Goal: Task Accomplishment & Management: Complete application form

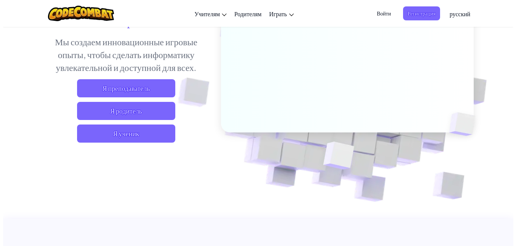
scroll to position [113, 0]
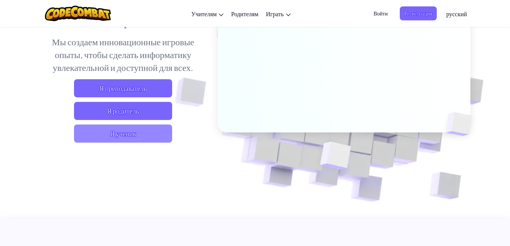
click at [144, 132] on span "Я ученик" at bounding box center [123, 134] width 98 height 18
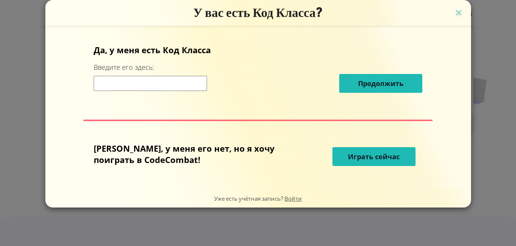
click at [348, 160] on span "Играть сейчас" at bounding box center [374, 156] width 52 height 9
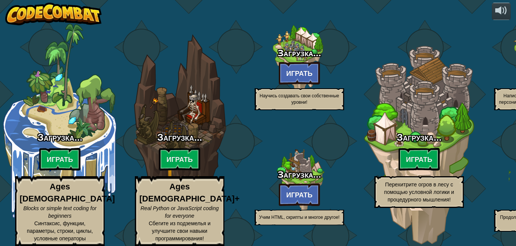
select select "ru"
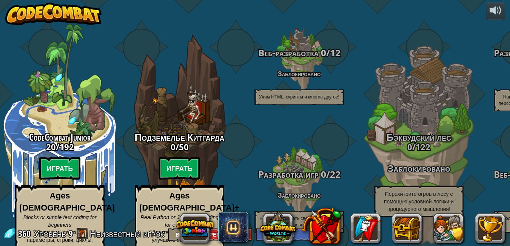
scroll to position [0, 0]
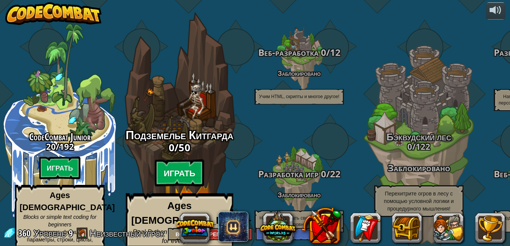
click at [179, 160] on btn "Играть" at bounding box center [180, 173] width 50 height 27
select select "ru"
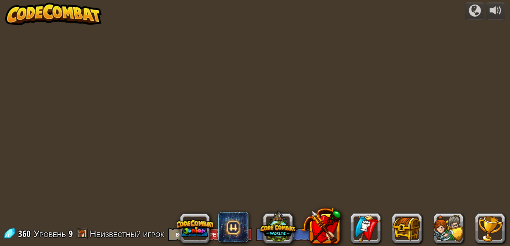
select select "ru"
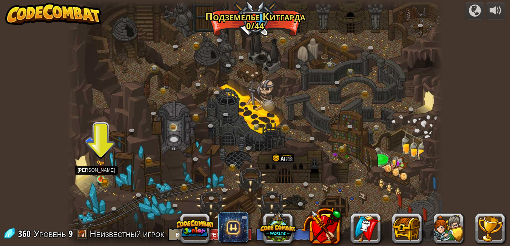
click at [105, 172] on img at bounding box center [100, 170] width 9 height 20
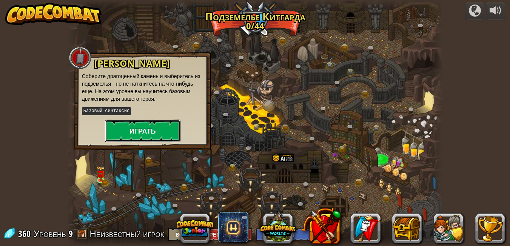
click at [137, 132] on button "Играть" at bounding box center [143, 131] width 76 height 23
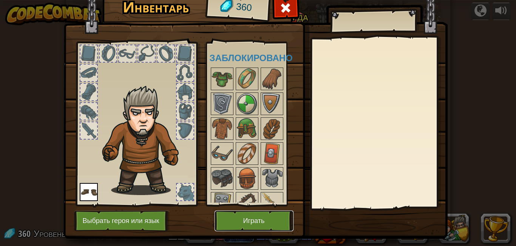
click at [255, 218] on button "Играть" at bounding box center [254, 221] width 79 height 21
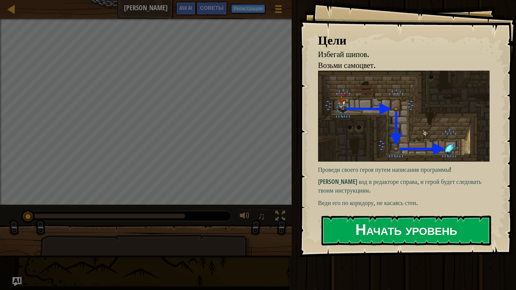
click at [390, 233] on button "Начать уровень" at bounding box center [406, 231] width 170 height 30
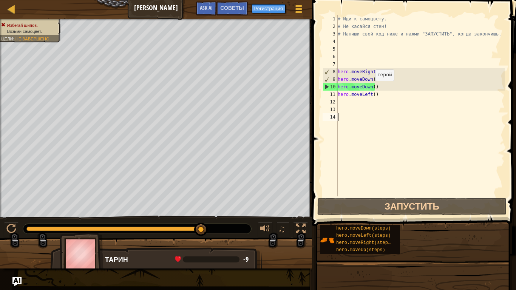
click at [371, 88] on div "# Иди к самоцвету. # Не касайся стен! # Напиши свой код ниже и нажми "ЗАПУСТИТЬ…" at bounding box center [420, 113] width 168 height 196
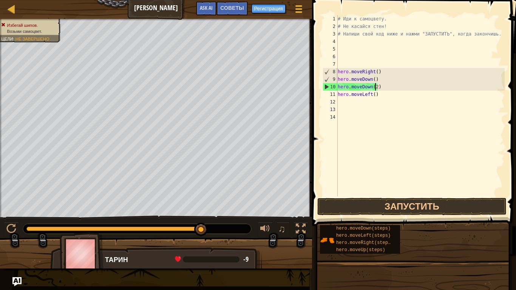
scroll to position [3, 3]
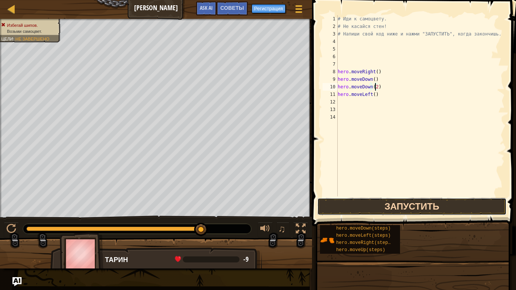
click at [428, 201] on button "Запустить" at bounding box center [411, 206] width 189 height 17
click at [447, 212] on button "Запустить" at bounding box center [411, 206] width 189 height 17
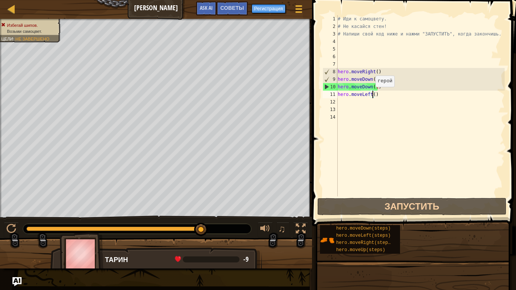
click at [372, 94] on div "# Иди к самоцвету. # Не касайся стен! # Напиши свой код ниже и нажми "ЗАПУСТИТЬ…" at bounding box center [420, 113] width 168 height 196
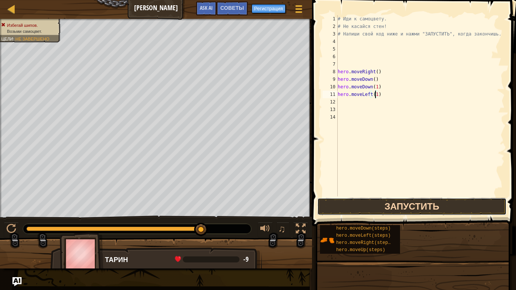
click at [414, 204] on button "Запустить" at bounding box center [411, 206] width 189 height 17
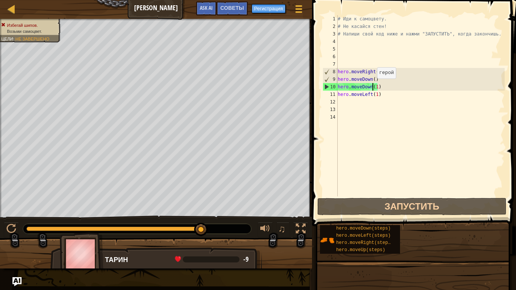
click at [373, 86] on div "# Иди к самоцвету. # Не касайся стен! # Напиши свой код ниже и нажми "ЗАПУСТИТЬ…" at bounding box center [420, 113] width 168 height 196
click at [375, 86] on div "# Иди к самоцвету. # Не касайся стен! # Напиши свой код ниже и нажми "ЗАПУСТИТЬ…" at bounding box center [420, 113] width 168 height 196
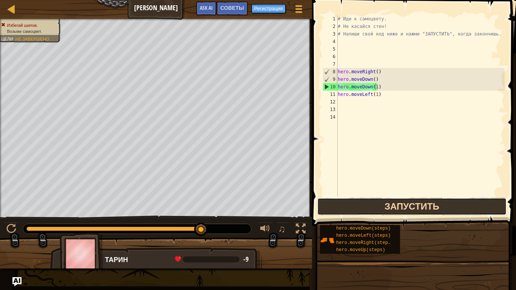
click at [399, 211] on button "Запустить" at bounding box center [411, 206] width 189 height 17
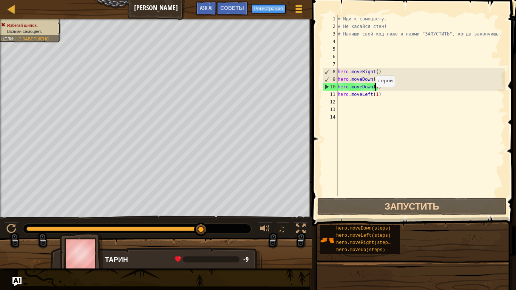
click at [372, 96] on div "# Иди к самоцвету. # Не касайся стен! # Напиши свой код ниже и нажми "ЗАПУСТИТЬ…" at bounding box center [420, 113] width 168 height 196
click at [358, 93] on div "# Иди к самоцвету. # Не касайся стен! # Напиши свой код ниже и нажми "ЗАПУСТИТЬ…" at bounding box center [420, 113] width 168 height 196
click at [338, 94] on div "# Иди к самоцвету. # Не касайся стен! # Напиши свой код ниже и нажми "ЗАПУСТИТЬ…" at bounding box center [420, 113] width 168 height 196
click at [326, 86] on div "10" at bounding box center [330, 87] width 15 height 8
click at [330, 94] on div "11" at bounding box center [330, 95] width 15 height 8
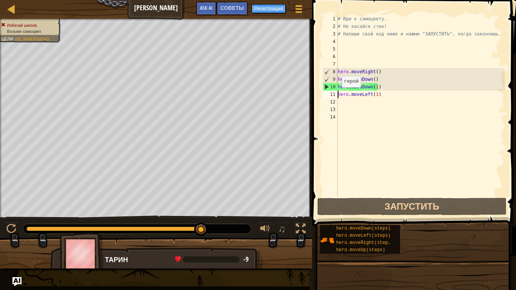
click at [330, 90] on div "10" at bounding box center [330, 87] width 15 height 8
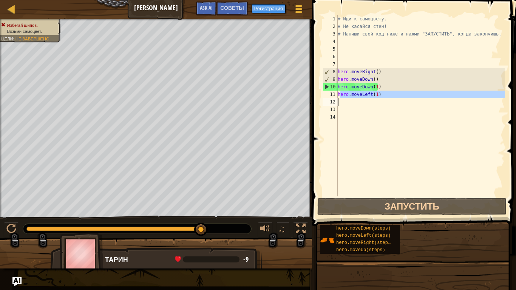
drag, startPoint x: 341, startPoint y: 94, endPoint x: 397, endPoint y: 104, distance: 57.1
click at [394, 101] on div "# Иди к самоцвету. # Не касайся стен! # Напиши свой код ниже и нажми "ЗАПУСТИТЬ…" at bounding box center [420, 113] width 168 height 196
type textarea "hero.moveLeft(1)"
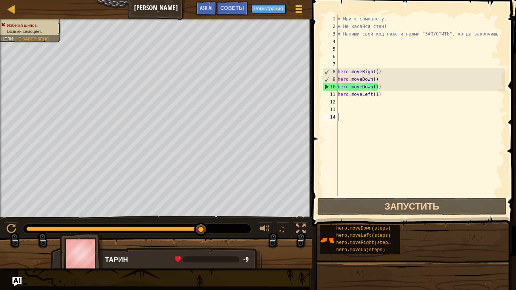
drag, startPoint x: 403, startPoint y: 139, endPoint x: 348, endPoint y: 101, distance: 67.0
click at [400, 135] on div "# Иди к самоцвету. # Не касайся стен! # Напиши свой код ниже и нажми "ЗАПУСТИТЬ…" at bounding box center [420, 113] width 168 height 196
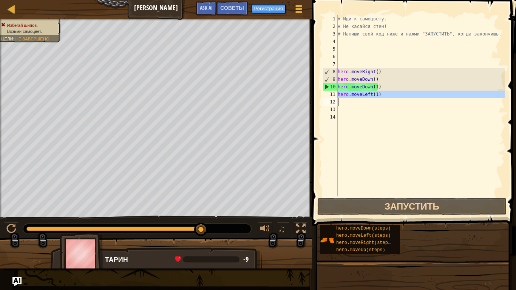
drag, startPoint x: 338, startPoint y: 95, endPoint x: 397, endPoint y: 103, distance: 59.8
click at [397, 103] on div "# Иди к самоцвету. # Не касайся стен! # Напиши свой код ниже и нажми "ЗАПУСТИТЬ…" at bounding box center [420, 113] width 168 height 196
type textarea "hero.moveLeft(1)"
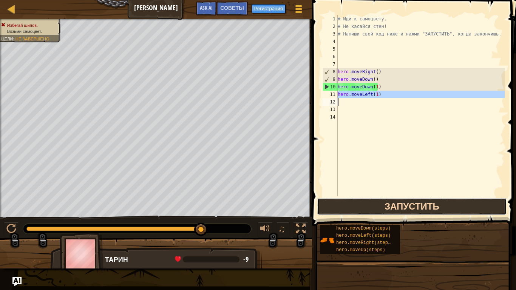
click at [423, 215] on button "Запустить" at bounding box center [411, 206] width 189 height 17
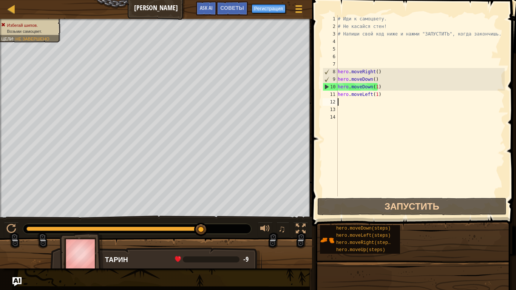
click at [327, 95] on div "11" at bounding box center [330, 95] width 15 height 8
drag, startPoint x: 327, startPoint y: 94, endPoint x: 332, endPoint y: 95, distance: 5.8
click at [330, 95] on div "11" at bounding box center [330, 95] width 15 height 8
drag, startPoint x: 333, startPoint y: 95, endPoint x: 331, endPoint y: 88, distance: 7.0
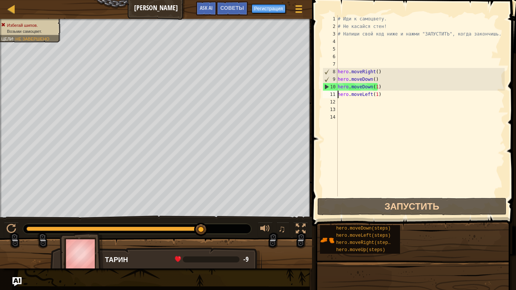
click at [331, 88] on div "10" at bounding box center [330, 87] width 15 height 8
click at [333, 95] on div "11" at bounding box center [330, 95] width 15 height 8
type textarea "hero.moveLeft(1)"
click at [333, 95] on div "11" at bounding box center [330, 95] width 15 height 8
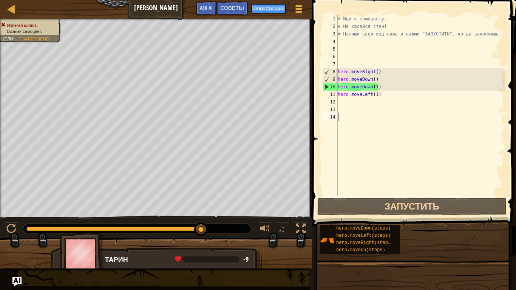
click at [333, 95] on div "11" at bounding box center [330, 95] width 15 height 8
type textarea "hero.moveLeft(1)"
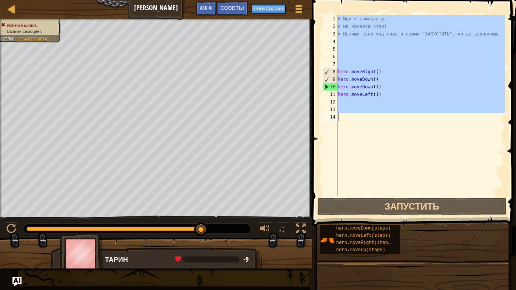
click at [333, 95] on div "11" at bounding box center [330, 95] width 15 height 8
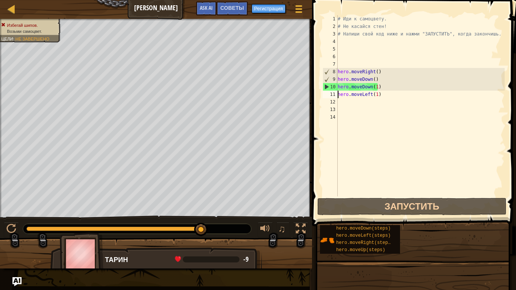
click at [333, 95] on div "11" at bounding box center [330, 95] width 15 height 8
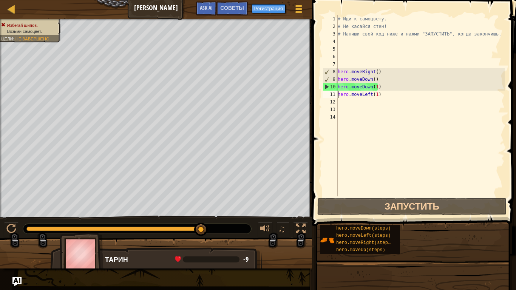
click at [333, 95] on div "11" at bounding box center [330, 95] width 15 height 8
type textarea "hero.moveLeft(1)"
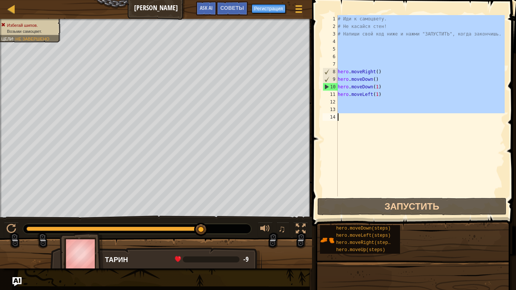
click at [333, 95] on div "11" at bounding box center [330, 95] width 15 height 8
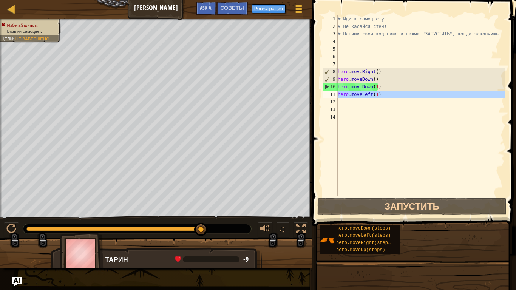
click at [333, 95] on div "11" at bounding box center [330, 95] width 15 height 8
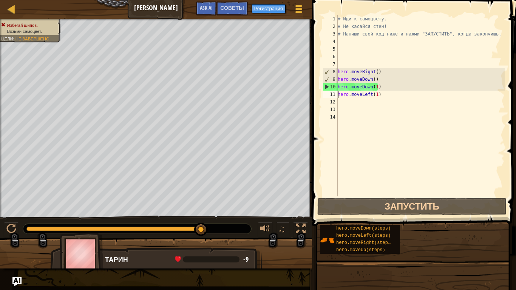
click at [333, 96] on div "11" at bounding box center [330, 95] width 15 height 8
drag, startPoint x: 376, startPoint y: 85, endPoint x: 380, endPoint y: 86, distance: 3.8
click at [376, 85] on div "# Иди к самоцвету. # Не касайся стен! # Напиши свой код ниже и нажми "ЗАПУСТИТЬ…" at bounding box center [420, 113] width 168 height 196
click at [379, 88] on div "# Иди к самоцвету. # Не касайся стен! # Напиши свой код ниже и нажми "ЗАПУСТИТЬ…" at bounding box center [420, 105] width 168 height 181
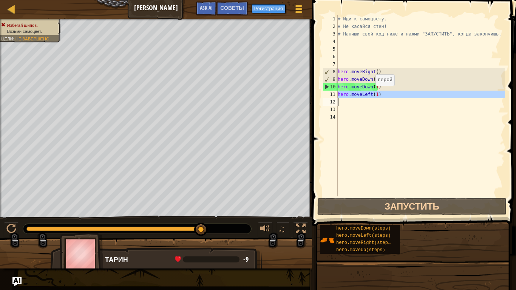
drag, startPoint x: 335, startPoint y: 95, endPoint x: 377, endPoint y: 94, distance: 41.9
click at [374, 94] on div "hero.moveDown(1) 1 2 3 4 5 6 7 8 9 10 11 12 13 14 # Иди к самоцвету. # Не касай…" at bounding box center [413, 105] width 184 height 181
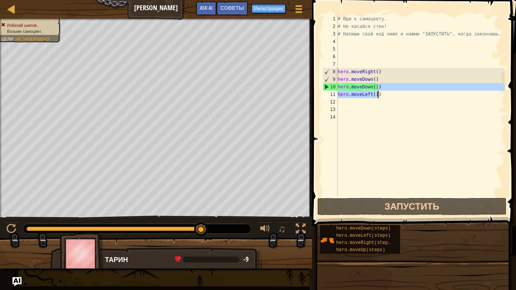
drag, startPoint x: 477, startPoint y: 90, endPoint x: 401, endPoint y: 93, distance: 76.0
click at [399, 93] on div "# Иди к самоцвету. # Не касайся стен! # Напиши свой код ниже и нажми "ЗАПУСТИТЬ…" at bounding box center [420, 113] width 168 height 196
click at [394, 97] on div "# Иди к самоцвету. # Не касайся стен! # Напиши свой код ниже и нажми "ЗАПУСТИТЬ…" at bounding box center [420, 105] width 168 height 181
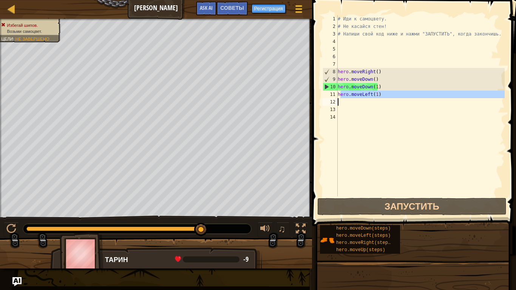
drag, startPoint x: 342, startPoint y: 96, endPoint x: 393, endPoint y: 101, distance: 51.3
click at [393, 100] on div "# Иди к самоцвету. # Не касайся стен! # Напиши свой код ниже и нажми "ЗАПУСТИТЬ…" at bounding box center [420, 113] width 168 height 196
type textarea "hero.moveLeft(1)"
drag, startPoint x: 439, startPoint y: 137, endPoint x: 418, endPoint y: 121, distance: 26.5
click at [436, 134] on div "# Иди к самоцвету. # Не касайся стен! # Напиши свой код ниже и нажми "ЗАПУСТИТЬ…" at bounding box center [420, 113] width 168 height 196
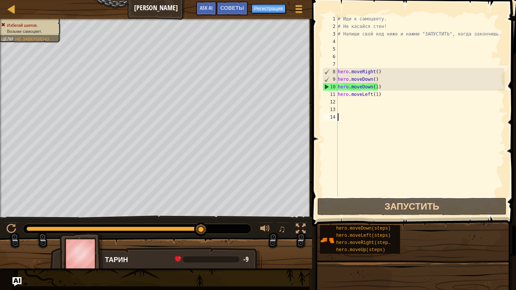
click at [381, 86] on div "# Иди к самоцвету. # Не касайся стен! # Напиши свой код ниже и нажми "ЗАПУСТИТЬ…" at bounding box center [420, 113] width 168 height 196
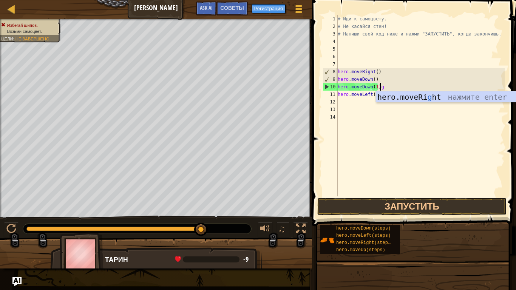
scroll to position [3, 3]
click at [418, 97] on div "hero.move D own нажмите enter" at bounding box center [444, 108] width 143 height 34
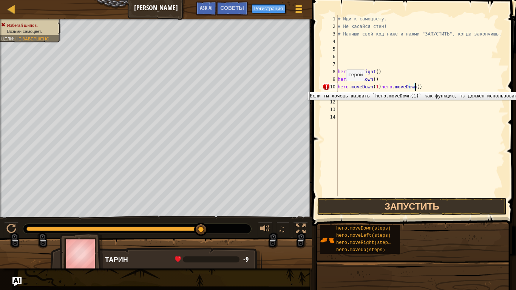
click at [326, 86] on div "10" at bounding box center [330, 87] width 15 height 8
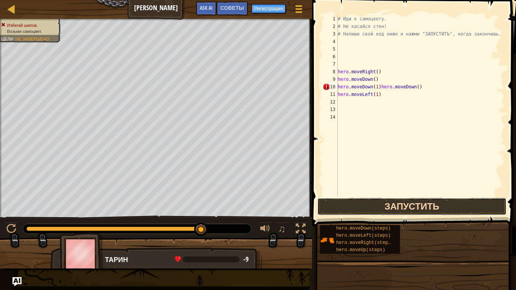
click at [428, 211] on button "Запустить" at bounding box center [411, 206] width 189 height 17
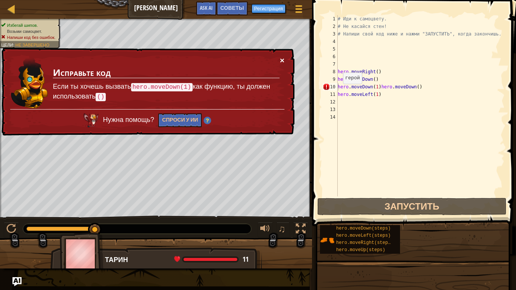
click at [281, 57] on button "×" at bounding box center [282, 60] width 5 height 8
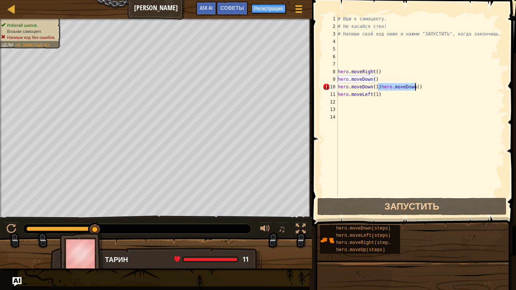
drag, startPoint x: 378, startPoint y: 86, endPoint x: 421, endPoint y: 89, distance: 42.7
click at [421, 89] on div "# Иди к самоцвету. # Не касайся стен! # Напиши свой код ниже и нажми "ЗАПУСТИТЬ…" at bounding box center [420, 113] width 168 height 196
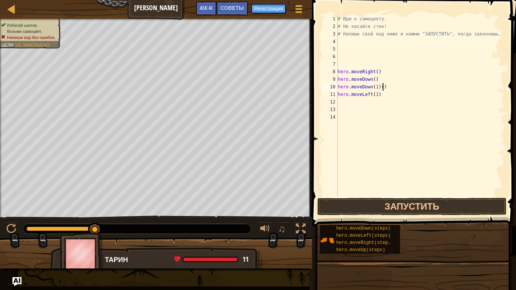
scroll to position [3, 3]
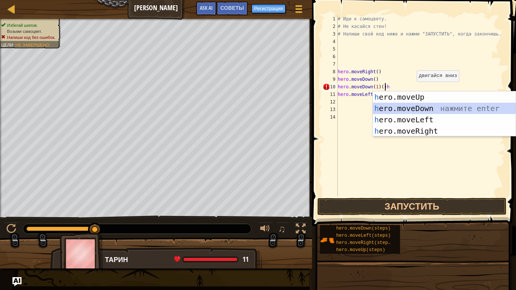
click at [437, 111] on div "h ero.moveUp нажмите enter h ero.moveDown нажмите enter h ero.moveLeft нажмите …" at bounding box center [444, 125] width 143 height 68
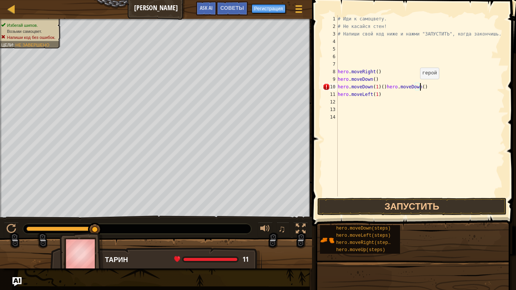
click at [416, 87] on div "# Иди к самоцвету. # Не касайся стен! # Напиши свой код ниже и нажми "ЗАПУСТИТЬ…" at bounding box center [420, 113] width 168 height 196
click at [446, 197] on span at bounding box center [415, 102] width 210 height 249
type textarea "hero.moveDown(1)()hero.moveDown(1)"
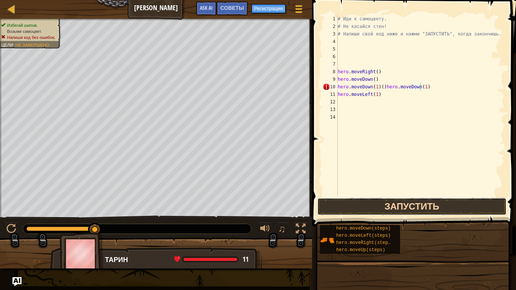
click at [407, 205] on button "Запустить" at bounding box center [411, 206] width 189 height 17
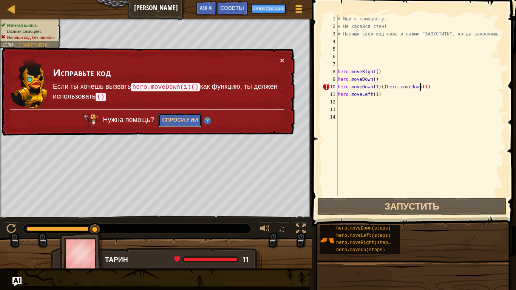
click at [170, 119] on button "Спроси у ИИ" at bounding box center [179, 120] width 43 height 14
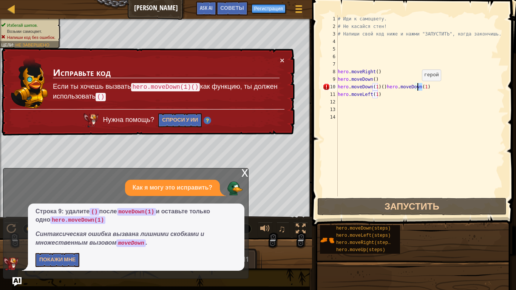
drag, startPoint x: 421, startPoint y: 86, endPoint x: 426, endPoint y: 98, distance: 12.7
click at [418, 89] on div "# Иди к самоцвету. # Не касайся стен! # Напиши свой код ниже и нажми "ЗАПУСТИТЬ…" at bounding box center [420, 113] width 168 height 196
drag, startPoint x: 428, startPoint y: 131, endPoint x: 423, endPoint y: 125, distance: 7.8
click at [426, 128] on div "# Иди к самоцвету. # Не касайся стен! # Напиши свой код ниже и нажми "ЗАПУСТИТЬ…" at bounding box center [420, 113] width 168 height 196
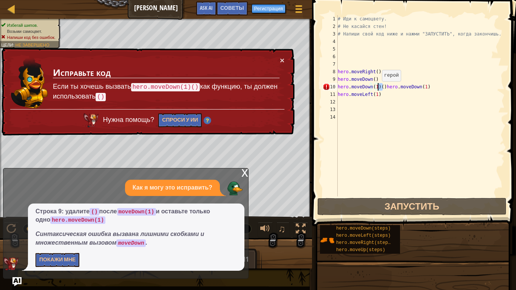
drag, startPoint x: 382, startPoint y: 87, endPoint x: 378, endPoint y: 89, distance: 4.4
click at [378, 89] on div "# Иди к самоцвету. # Не касайся стен! # Напиши свой код ниже и нажми "ЗАПУСТИТЬ…" at bounding box center [420, 113] width 168 height 196
type textarea "hero.moveDown(1)hero.moveDown(1)"
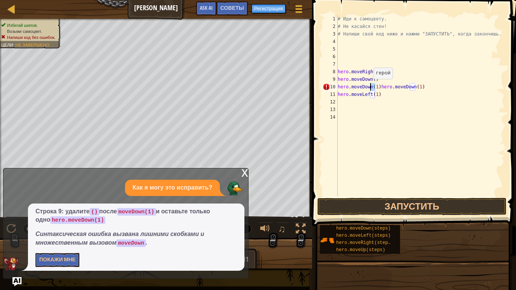
drag, startPoint x: 375, startPoint y: 87, endPoint x: 370, endPoint y: 86, distance: 5.7
click at [370, 86] on div "# Иди к самоцвету. # Не касайся стен! # Напиши свой код ниже и нажми "ЗАПУСТИТЬ…" at bounding box center [420, 113] width 168 height 196
drag, startPoint x: 391, startPoint y: 105, endPoint x: 386, endPoint y: 100, distance: 7.2
click at [390, 104] on div "# Иди к самоцвету. # Не касайся стен! # Напиши свой код ниже и нажми "ЗАПУСТИТЬ…" at bounding box center [420, 113] width 168 height 196
drag, startPoint x: 377, startPoint y: 85, endPoint x: 370, endPoint y: 86, distance: 6.8
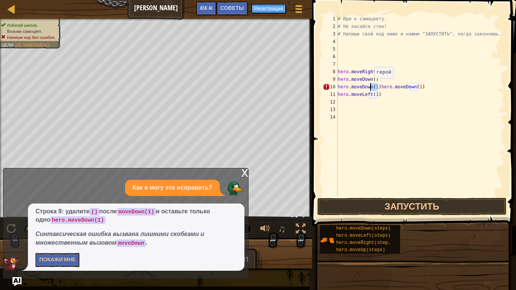
click at [370, 86] on div "# Иди к самоцвету. # Не касайся стен! # Напиши свой код ниже и нажми "ЗАПУСТИТЬ…" at bounding box center [420, 113] width 168 height 196
click at [409, 209] on button "Запустить" at bounding box center [411, 206] width 189 height 17
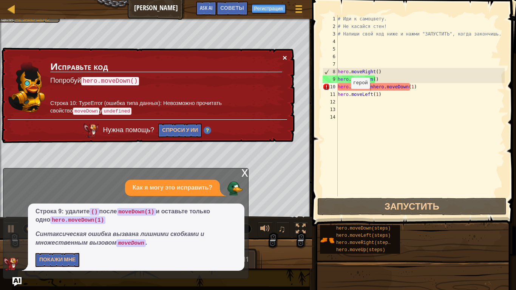
click at [283, 57] on button "×" at bounding box center [284, 58] width 5 height 8
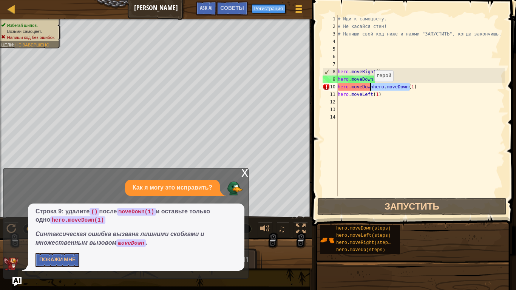
drag, startPoint x: 413, startPoint y: 87, endPoint x: 370, endPoint y: 89, distance: 42.7
click at [370, 89] on div "# Иди к самоцвету. # Не касайся стен! # Напиши свой код ниже и нажми "ЗАПУСТИТЬ…" at bounding box center [420, 113] width 168 height 196
type textarea "hero.moveDown"
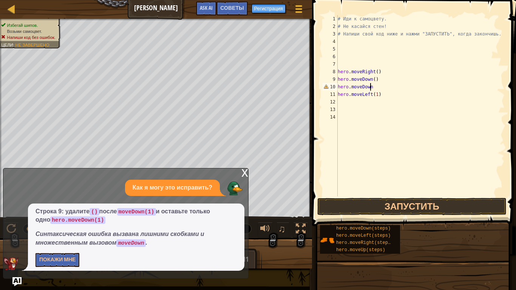
click at [418, 126] on div "# Иди к самоцвету. # Не касайся стен! # Напиши свой код ниже и нажми "ЗАПУСТИТЬ…" at bounding box center [420, 113] width 168 height 196
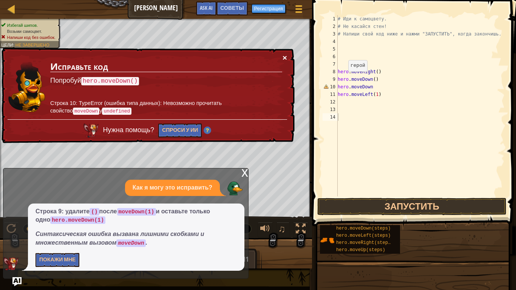
click at [284, 56] on button "×" at bounding box center [284, 58] width 5 height 8
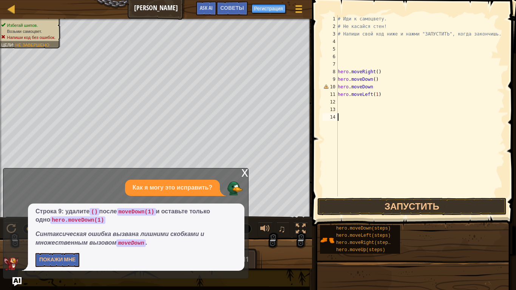
click at [370, 87] on div "# Иди к самоцвету. # Не касайся стен! # Напиши свой код ниже и нажми "ЗАПУСТИТЬ…" at bounding box center [420, 113] width 168 height 196
type textarea "hero.moveDown()"
click at [376, 111] on div "# Иди к самоцвету. # Не касайся стен! # Напиши свой код ниже и нажми "ЗАПУСТИТЬ…" at bounding box center [420, 113] width 168 height 196
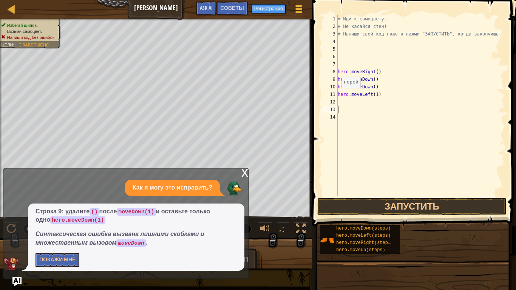
click at [332, 93] on div "11" at bounding box center [330, 95] width 15 height 8
click at [394, 208] on button "Запустить" at bounding box center [411, 206] width 189 height 17
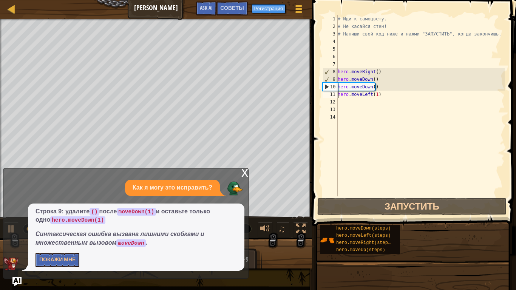
click at [378, 88] on div "# Иди к самоцвету. # Не касайся стен! # Напиши свой код ниже и нажми "ЗАПУСТИТЬ…" at bounding box center [420, 113] width 168 height 196
type textarea "hero.moveDown()"
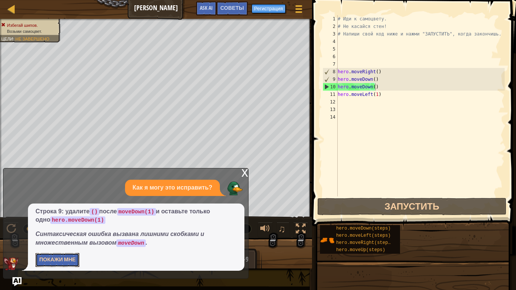
click at [69, 246] on button "Покажи мне" at bounding box center [58, 260] width 44 height 14
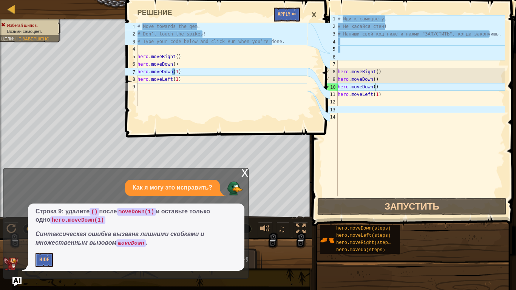
click at [367, 156] on div "# Иди к самоцвету. # Не касайся стен! # Напиши свой код ниже и нажми "ЗАПУСТИТЬ…" at bounding box center [420, 113] width 168 height 196
click at [308, 13] on div "×" at bounding box center [313, 14] width 13 height 17
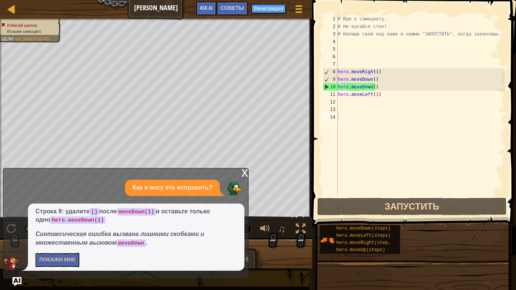
click at [353, 173] on div "# Иди к самоцвету. # Не касайся стен! # Напиши свой код ниже и нажми "ЗАПУСТИТЬ…" at bounding box center [420, 113] width 168 height 196
click at [328, 93] on div "11" at bounding box center [330, 95] width 15 height 8
type textarea "hero.moveLeft(1)"
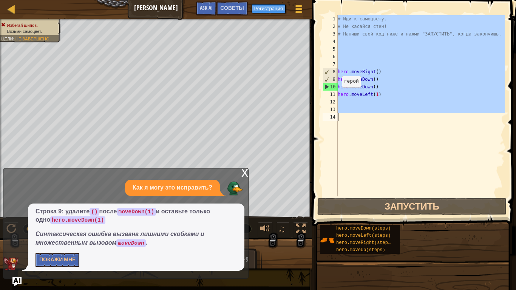
click at [328, 93] on div "11" at bounding box center [330, 95] width 15 height 8
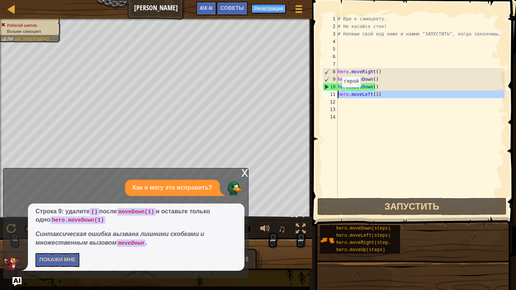
click at [328, 93] on div "11" at bounding box center [330, 95] width 15 height 8
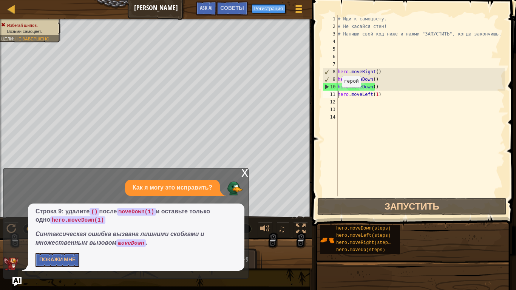
click at [328, 93] on div "11" at bounding box center [330, 95] width 15 height 8
click at [377, 88] on div "# Иди к самоцвету. # Не касайся стен! # Напиши свой код ниже и нажми "ЗАПУСТИТЬ…" at bounding box center [420, 113] width 168 height 196
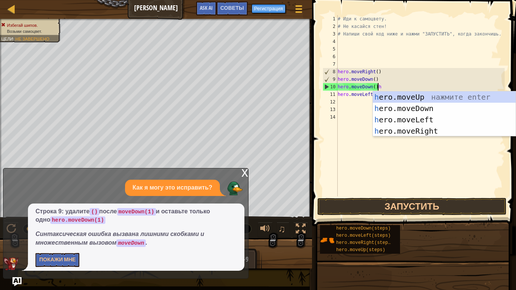
scroll to position [3, 3]
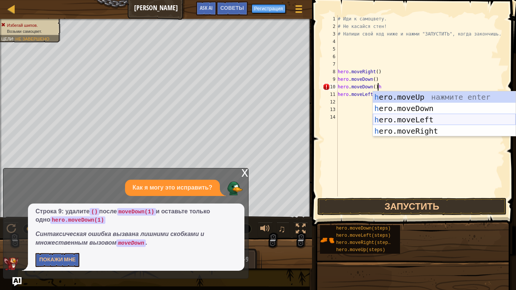
click at [434, 116] on div "h ero.moveUp нажмите enter h ero.moveDown нажмите enter h ero.moveLeft нажмите …" at bounding box center [444, 125] width 143 height 68
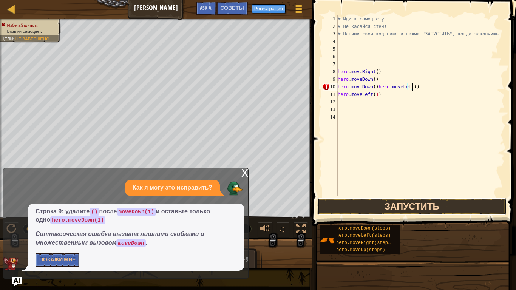
click at [452, 210] on button "Запустить" at bounding box center [411, 206] width 189 height 17
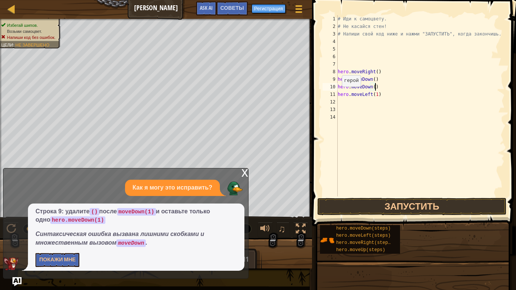
click at [332, 93] on div "11" at bounding box center [330, 95] width 15 height 8
click at [330, 93] on div "11" at bounding box center [330, 95] width 15 height 8
type textarea "hero.moveLeft(1)"
click at [330, 93] on div "11" at bounding box center [330, 95] width 15 height 8
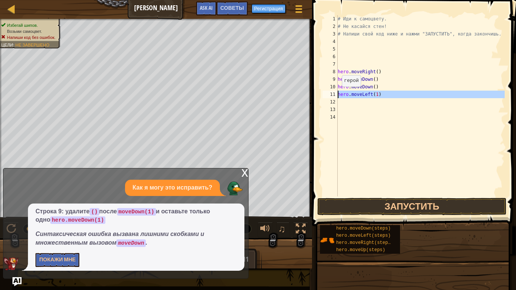
click at [330, 93] on div "11" at bounding box center [330, 95] width 15 height 8
type textarea "hero.moveLeft(1)"
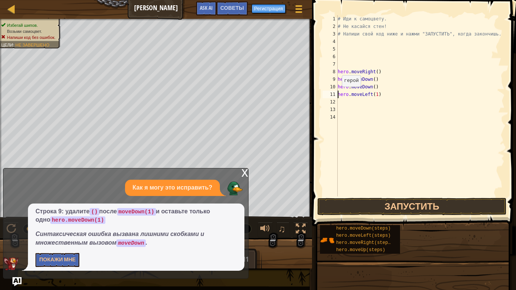
click at [247, 171] on div "x" at bounding box center [244, 172] width 7 height 8
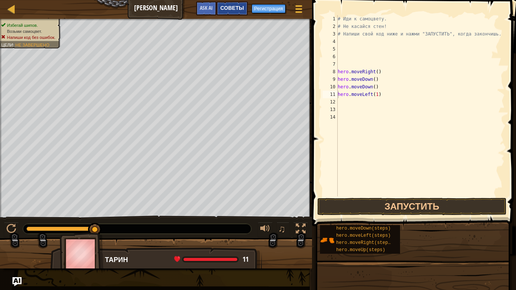
click at [223, 9] on span "Советы" at bounding box center [231, 7] width 23 height 7
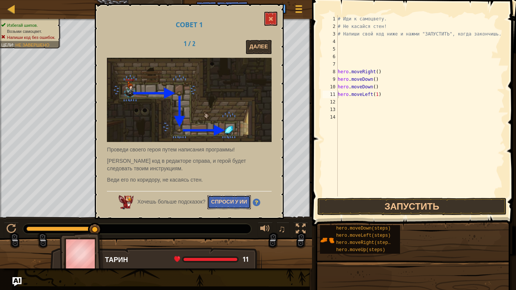
click at [220, 201] on button "Спроси у ИИ" at bounding box center [228, 202] width 43 height 14
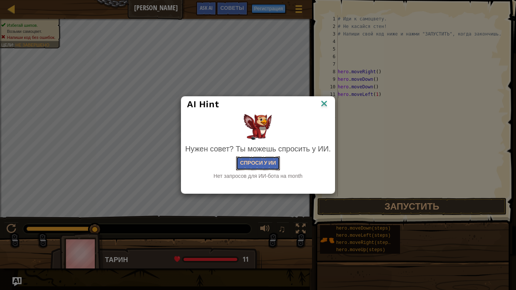
click at [255, 157] on button "Спроси у ИИ" at bounding box center [257, 163] width 43 height 14
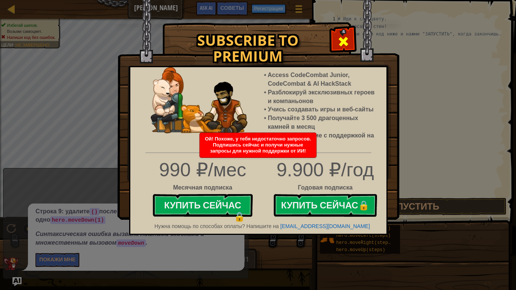
click at [344, 30] on div at bounding box center [343, 41] width 24 height 24
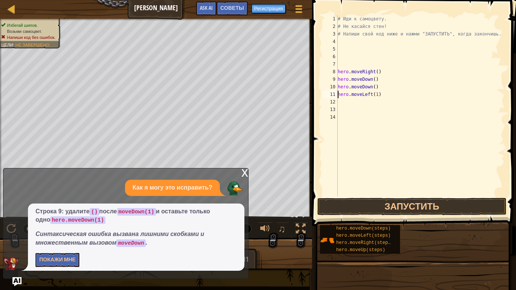
drag, startPoint x: 372, startPoint y: 160, endPoint x: 370, endPoint y: 152, distance: 8.2
click at [372, 159] on div "# Иди к самоцвету. # Не касайся стен! # Напиши свой код ниже и нажми "ЗАПУСТИТЬ…" at bounding box center [420, 113] width 168 height 196
click at [375, 94] on div "# Иди к самоцвету. # Не касайся стен! # Напиши свой код ниже и нажми "ЗАПУСТИТЬ…" at bounding box center [420, 113] width 168 height 196
type textarea "hero.moveLeft()"
click at [378, 130] on div "# Иди к самоцвету. # Не касайся стен! # Напиши свой код ниже и нажми "ЗАПУСТИТЬ…" at bounding box center [420, 113] width 168 height 196
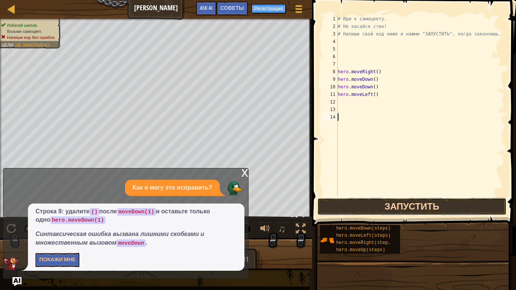
click at [391, 203] on button "Запустить" at bounding box center [411, 206] width 189 height 17
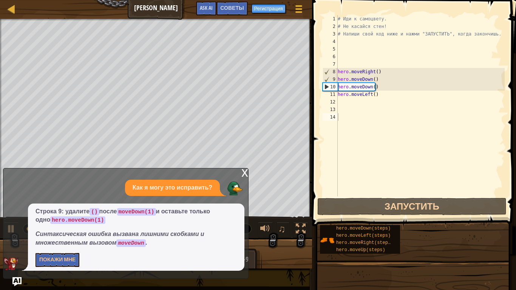
click at [244, 171] on div "x" at bounding box center [244, 172] width 7 height 8
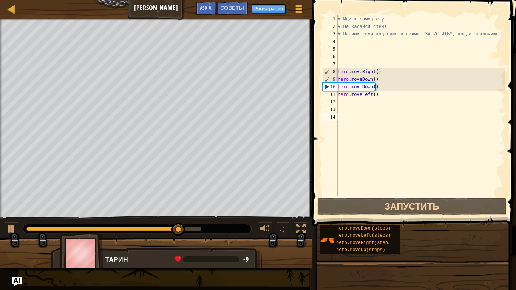
click at [376, 123] on div "# Иди к самоцвету. # Не касайся стен! # Напиши свой код ниже и нажми "ЗАПУСТИТЬ…" at bounding box center [420, 113] width 168 height 196
drag, startPoint x: 383, startPoint y: 164, endPoint x: 380, endPoint y: 159, distance: 5.6
click at [380, 159] on div "# Иди к самоцвету. # Не касайся стен! # Напиши свой код ниже и нажми "ЗАПУСТИТЬ…" at bounding box center [420, 113] width 168 height 196
drag, startPoint x: 373, startPoint y: 159, endPoint x: 373, endPoint y: 154, distance: 4.9
click at [373, 155] on div "# Иди к самоцвету. # Не касайся стен! # Напиши свой код ниже и нажми "ЗАПУСТИТЬ…" at bounding box center [420, 113] width 168 height 196
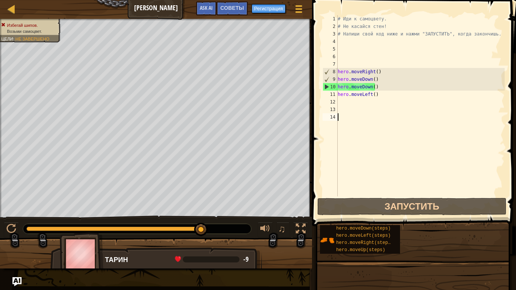
click at [361, 143] on div "# Иди к самоцвету. # Не касайся стен! # Напиши свой код ниже и нажми "ЗАПУСТИТЬ…" at bounding box center [420, 113] width 168 height 196
click at [324, 84] on div "10" at bounding box center [330, 87] width 15 height 8
click at [332, 93] on div "11" at bounding box center [330, 95] width 15 height 8
type textarea "hero.moveLeft()"
drag, startPoint x: 339, startPoint y: 95, endPoint x: 389, endPoint y: 91, distance: 50.0
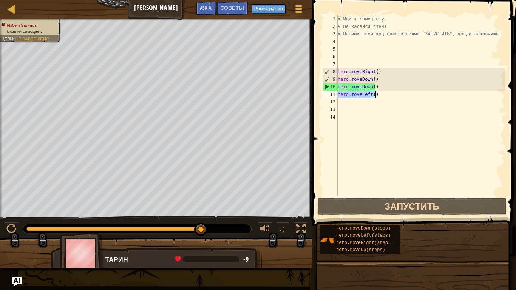
click at [389, 91] on div "# Иди к самоцвету. # Не касайся стен! # Напиши свой код ниже и нажми "ЗАПУСТИТЬ…" at bounding box center [420, 113] width 168 height 196
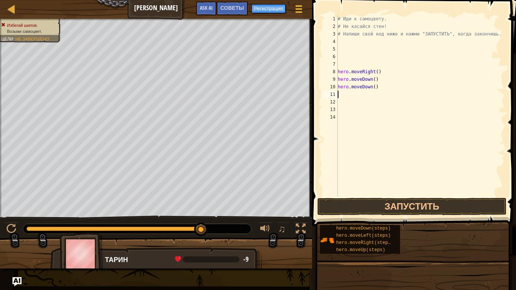
click at [417, 160] on div "# Иди к самоцвету. # Не касайся стен! # Напиши свой код ниже и нажми "ЗАПУСТИТЬ…" at bounding box center [420, 113] width 168 height 196
click at [233, 5] on span "Советы" at bounding box center [231, 7] width 23 height 7
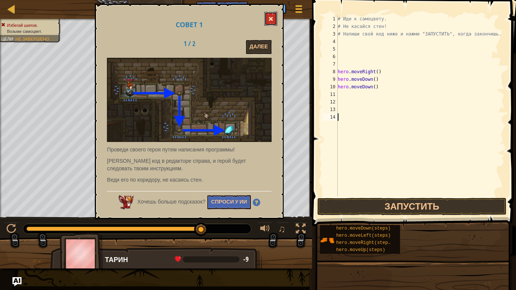
click at [267, 12] on button at bounding box center [270, 19] width 13 height 14
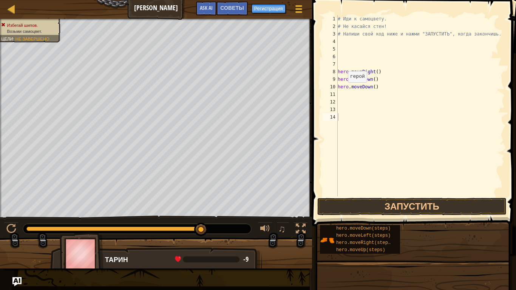
click at [331, 90] on div "10" at bounding box center [330, 87] width 15 height 8
click at [331, 91] on div "11" at bounding box center [330, 95] width 15 height 8
click at [331, 93] on div "11" at bounding box center [330, 95] width 15 height 8
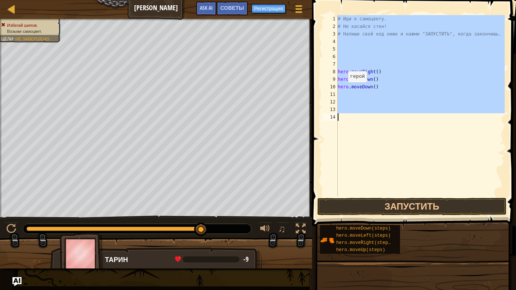
drag, startPoint x: 331, startPoint y: 93, endPoint x: 327, endPoint y: 92, distance: 4.2
click at [327, 92] on div "11" at bounding box center [330, 95] width 15 height 8
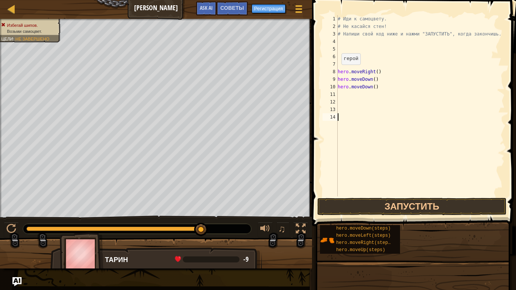
click at [328, 91] on div "11" at bounding box center [330, 95] width 15 height 8
click at [340, 65] on div "# Иди к самоцвету. # Не касайся стен! # Напиши свой код ниже и нажми "ЗАПУСТИТЬ…" at bounding box center [420, 113] width 168 height 196
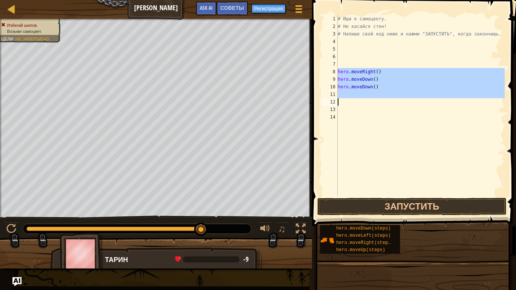
drag, startPoint x: 339, startPoint y: 73, endPoint x: 394, endPoint y: 98, distance: 60.7
click at [394, 99] on div "# Иди к самоцвету. # Не касайся стен! # Напиши свой код ниже и нажми "ЗАПУСТИТЬ…" at bounding box center [420, 113] width 168 height 196
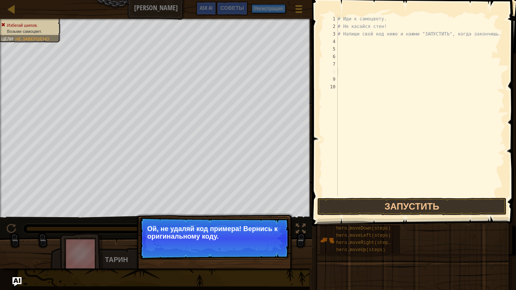
click at [361, 127] on div "# Иди к самоцвету. # Не касайся стен! # Напиши свой код ниже и нажми "ЗАПУСТИТЬ…" at bounding box center [420, 113] width 168 height 196
drag, startPoint x: 269, startPoint y: 219, endPoint x: 278, endPoint y: 222, distance: 10.4
click at [269, 221] on p "↻ Reload Ой, не удаляй код примера! Вернись к оригинальному коду." at bounding box center [214, 238] width 150 height 42
click at [267, 245] on button "↻ Reload" at bounding box center [267, 245] width 34 height 11
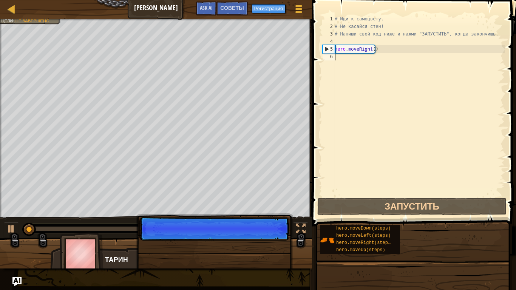
click at [271, 237] on p "Продолжить" at bounding box center [214, 228] width 150 height 23
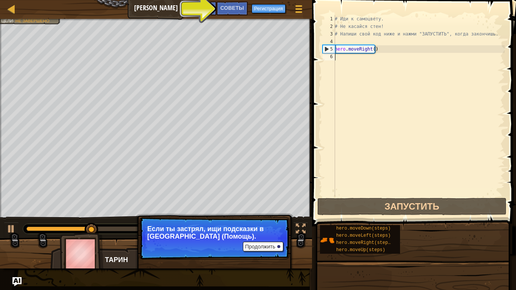
click at [338, 59] on div "# Иди к самоцвету. # Не касайся стен! # Напиши свой код ниже и нажми "ЗАПУСТИТЬ…" at bounding box center [418, 113] width 171 height 196
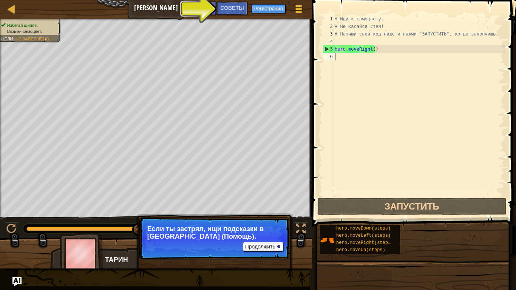
click at [351, 65] on div "# Иди к самоцвету. # Не касайся стен! # Напиши свой код ниже и нажми "ЗАПУСТИТЬ…" at bounding box center [418, 113] width 171 height 196
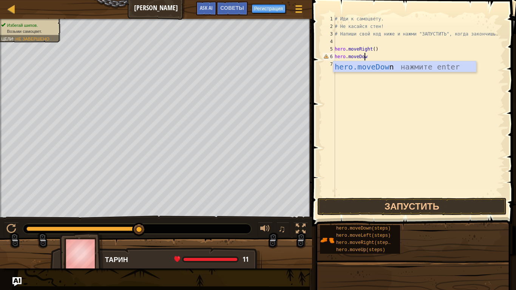
scroll to position [3, 2]
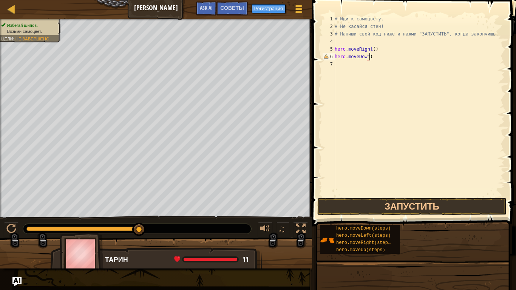
type textarea "hero.moveDown()"
click at [403, 132] on div "# Иди к самоцвету. # Не касайся стен! # Напиши свой код ниже и нажми "ЗАПУСТИТЬ…" at bounding box center [418, 113] width 171 height 196
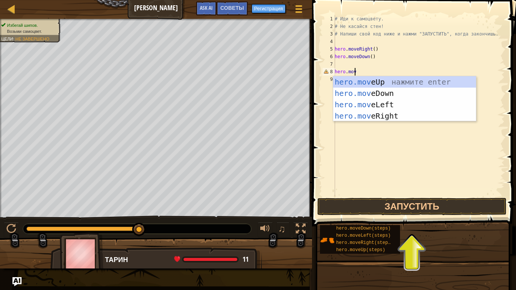
scroll to position [3, 1]
type textarea "hero.move"
click at [389, 114] on div "hero.move Up нажмите enter hero.move Down нажмите enter hero.move Left нажмите …" at bounding box center [404, 110] width 143 height 68
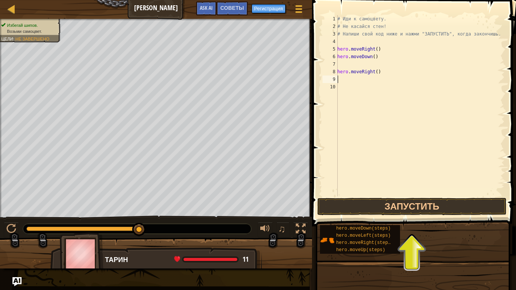
scroll to position [3, 0]
click at [375, 72] on div "# Иди к самоцвету. # Не касайся стен! # Напиши свой код ниже и нажми "ЗАПУСТИТЬ…" at bounding box center [420, 113] width 169 height 196
click at [389, 210] on button "Запустить" at bounding box center [411, 206] width 189 height 17
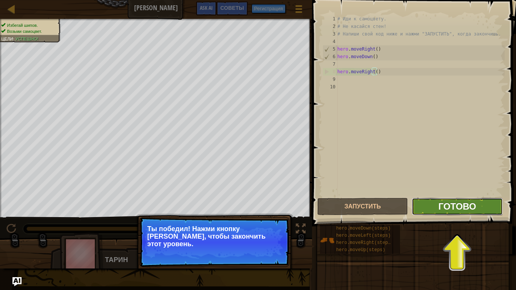
click at [470, 204] on span "Готово" at bounding box center [457, 206] width 38 height 12
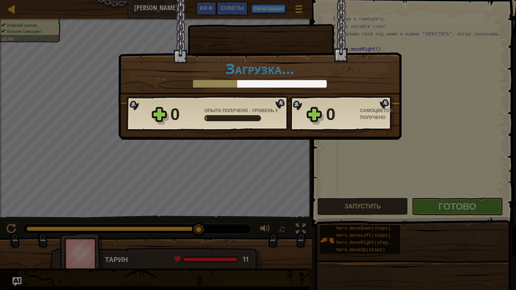
type textarea "hero.moveRight( )"
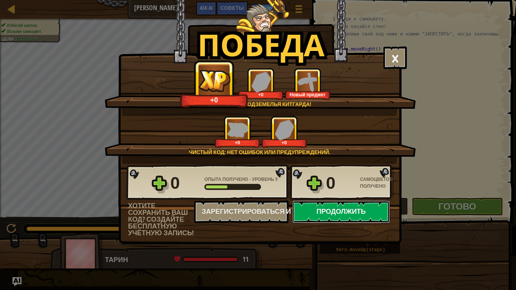
click at [362, 213] on button "Продолжить" at bounding box center [340, 212] width 97 height 23
select select "ru"
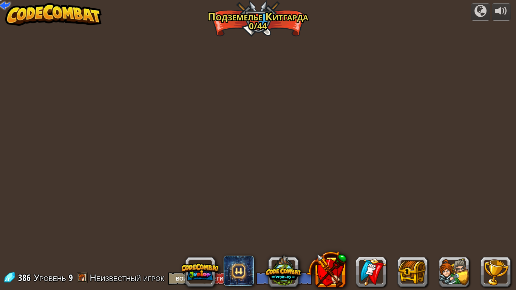
select select "ru"
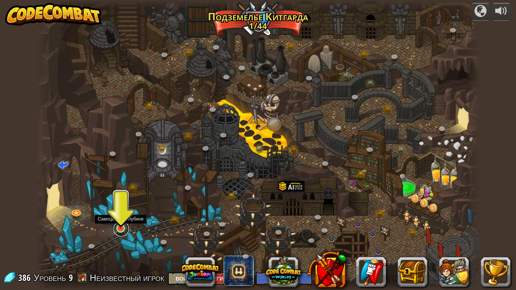
click at [123, 230] on link at bounding box center [121, 228] width 15 height 15
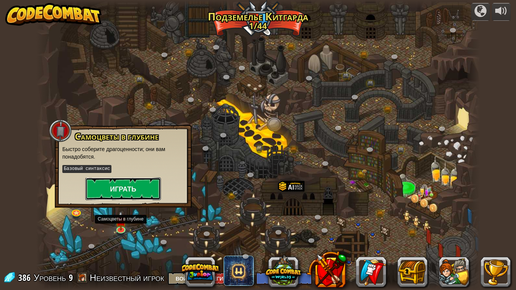
click at [136, 185] on button "Играть" at bounding box center [123, 189] width 76 height 23
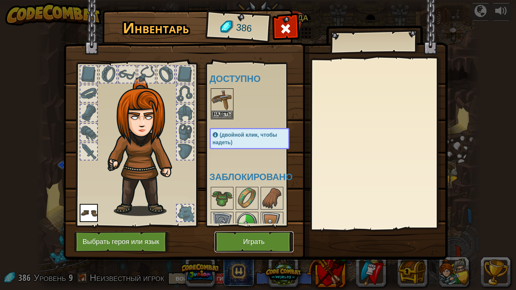
click at [228, 233] on button "Играть" at bounding box center [254, 242] width 79 height 21
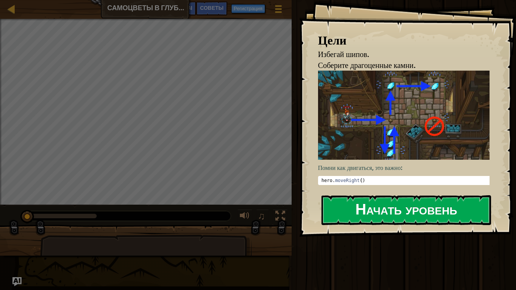
click at [371, 210] on button "Начать уровень" at bounding box center [406, 210] width 170 height 30
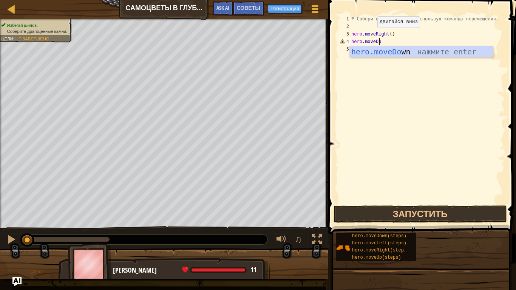
scroll to position [3, 2]
type textarea "hero.moveDown"
click at [362, 71] on div "# Собери все самоцветы, используя команды перемещения. hero . moveRight ( ) her…" at bounding box center [427, 117] width 155 height 204
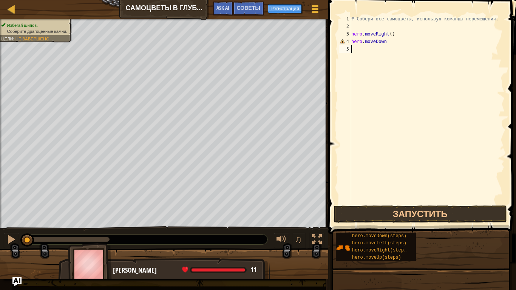
scroll to position [3, 0]
drag, startPoint x: 377, startPoint y: 40, endPoint x: 385, endPoint y: 42, distance: 8.2
click at [378, 40] on div "# Собери все самоцветы, используя команды перемещения. hero . moveRight ( ) her…" at bounding box center [427, 117] width 155 height 204
click at [385, 42] on div "# Собери все самоцветы, используя команды перемещения. hero . moveRight ( ) her…" at bounding box center [427, 117] width 155 height 204
type textarea "hero.moveDown("
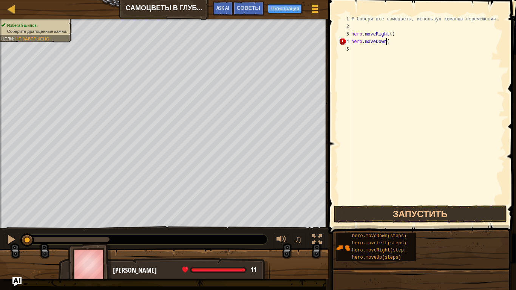
click at [368, 80] on div "# Собери все самоцветы, используя команды перемещения. hero . moveRight ( ) her…" at bounding box center [427, 117] width 155 height 204
click at [388, 41] on div "# Собери все самоцветы, используя команды перемещения. hero . moveRight ( ) her…" at bounding box center [427, 117] width 155 height 204
type textarea "hero.moveDown()"
click at [392, 131] on div "# Собери все самоцветы, используя команды перемещения. hero . moveRight ( ) her…" at bounding box center [427, 117] width 155 height 204
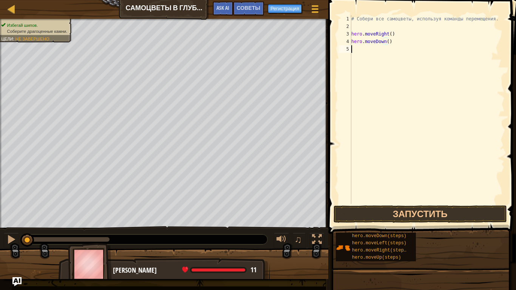
scroll to position [3, 0]
click at [414, 215] on button "Запустить" at bounding box center [419, 213] width 173 height 17
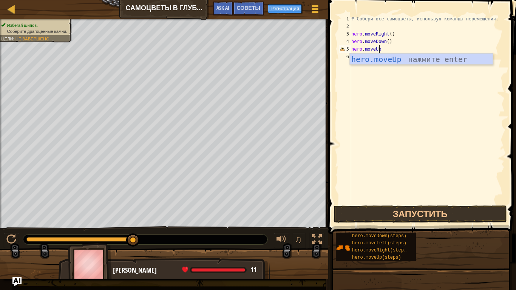
scroll to position [3, 2]
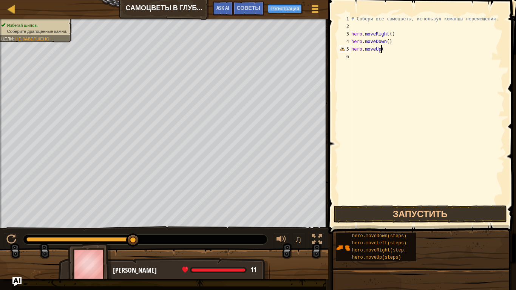
type textarea "hero.moveUp()"
click at [402, 126] on div "# Собери все самоцветы, используя команды перемещения. hero . moveRight ( ) her…" at bounding box center [427, 117] width 155 height 204
click at [423, 211] on button "Запустить" at bounding box center [419, 213] width 173 height 17
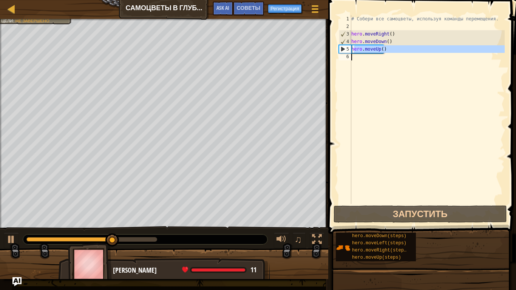
drag, startPoint x: 355, startPoint y: 47, endPoint x: 391, endPoint y: 54, distance: 37.0
click at [391, 54] on div "# Собери все самоцветы, используя команды перемещения. hero . moveRight ( ) her…" at bounding box center [427, 117] width 155 height 204
type textarea "hero.moveUp()"
drag, startPoint x: 388, startPoint y: 72, endPoint x: 384, endPoint y: 69, distance: 4.5
click at [387, 71] on div "# Собери все самоцветы, используя команды перемещения. hero . moveRight ( ) her…" at bounding box center [427, 109] width 155 height 189
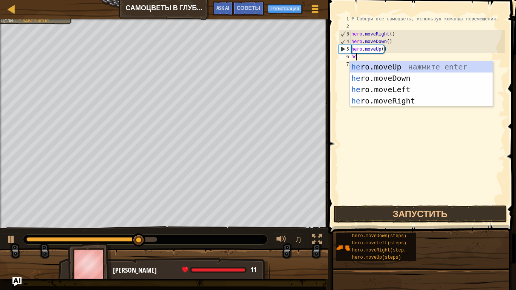
type textarea "her"
click at [394, 63] on div "her o.moveUp нажмите enter her o.moveDown нажмите enter her o.moveLeft нажмите …" at bounding box center [421, 95] width 143 height 68
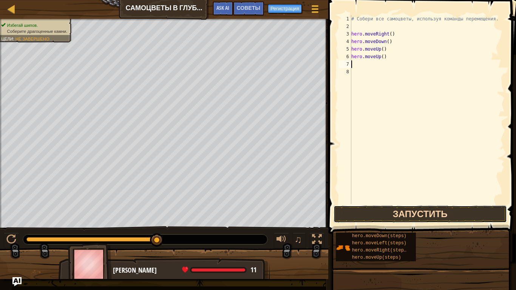
click at [389, 216] on button "Запустить" at bounding box center [419, 213] width 173 height 17
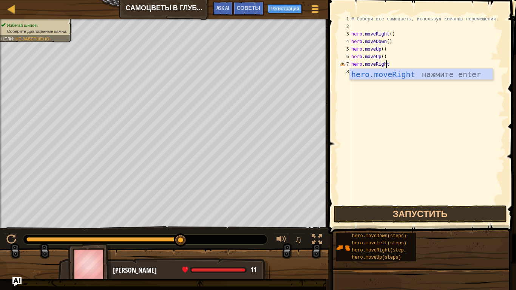
scroll to position [3, 3]
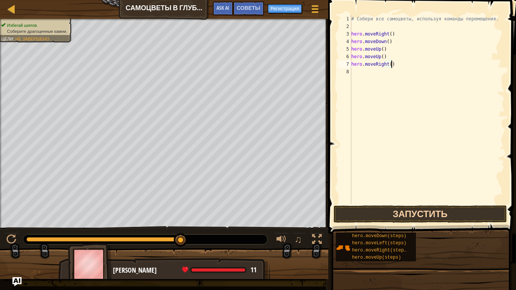
type textarea "hero.moveRight()"
click at [416, 214] on button "Запустить" at bounding box center [419, 213] width 173 height 17
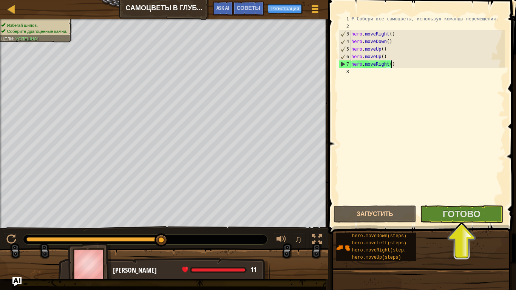
click at [354, 72] on div "# Собери все самоцветы, используя команды перемещения. hero . moveRight ( ) her…" at bounding box center [427, 117] width 155 height 204
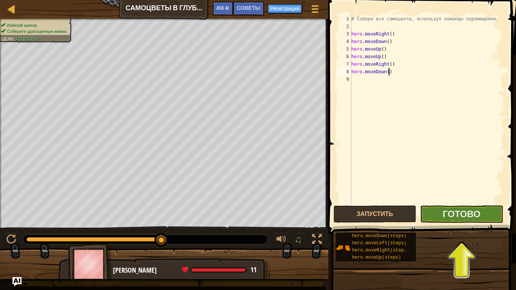
type textarea "hero.moveDown()"
click at [431, 216] on button "Готово" at bounding box center [461, 213] width 83 height 17
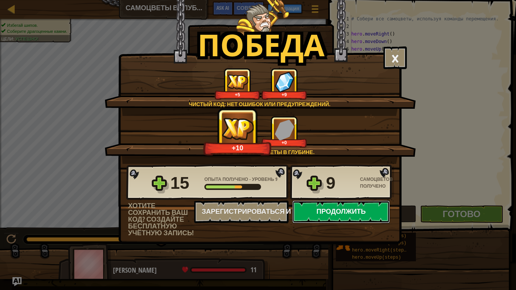
click at [358, 211] on button "Продолжить" at bounding box center [340, 212] width 97 height 23
select select "ru"
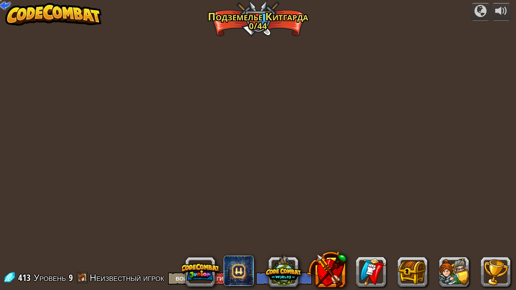
select select "ru"
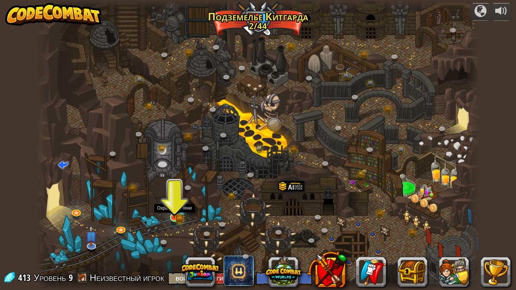
click at [174, 210] on img at bounding box center [174, 206] width 7 height 7
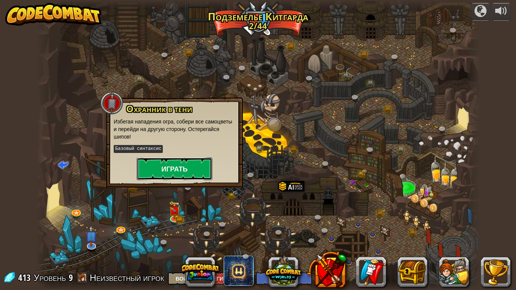
click at [171, 165] on button "Играть" at bounding box center [175, 168] width 76 height 23
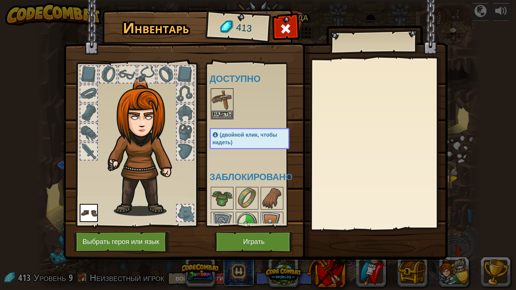
click at [258, 231] on img at bounding box center [255, 123] width 384 height 274
click at [258, 236] on button "Играть" at bounding box center [254, 242] width 79 height 21
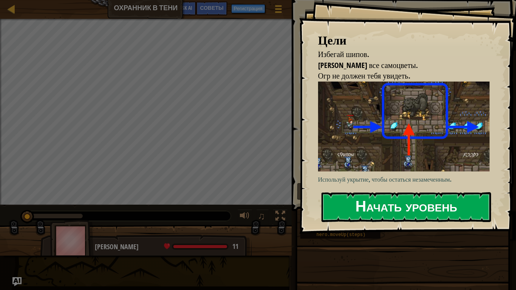
click at [360, 206] on button "Начать уровень" at bounding box center [406, 207] width 170 height 30
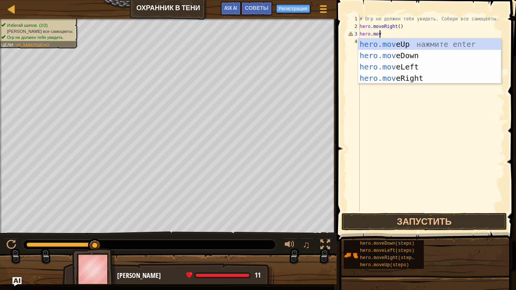
scroll to position [3, 1]
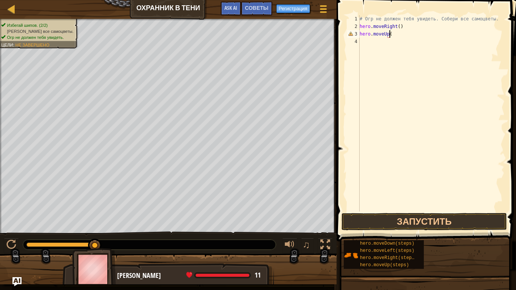
type textarea "hero.moveUp()"
click at [415, 220] on button "Запустить" at bounding box center [423, 221] width 165 height 17
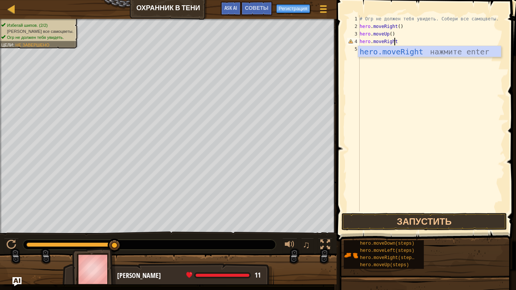
scroll to position [3, 3]
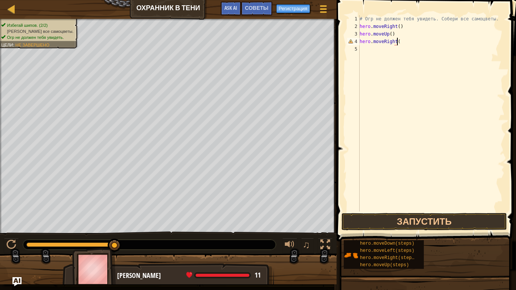
type textarea "hero.moveRight()"
click at [361, 52] on div "# Огр не должен тебя увидеть. Собери все самоцветы. hero . moveRight ( ) hero .…" at bounding box center [431, 120] width 147 height 211
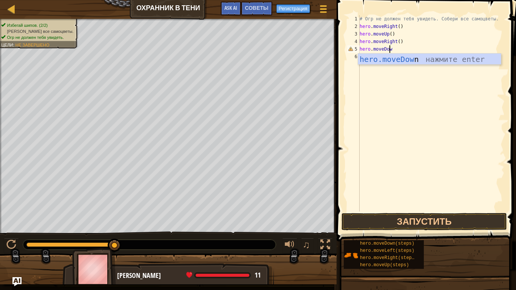
scroll to position [3, 2]
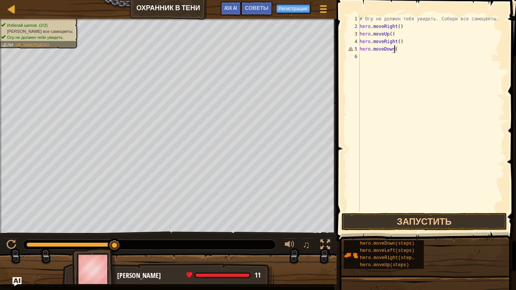
type textarea "hero.moveDown()"
click at [361, 58] on div "# Огр не должен тебя увидеть. Собери все самоцветы. hero . moveRight ( ) hero .…" at bounding box center [431, 120] width 147 height 211
type textarea "hero.moveRight()"
click at [372, 220] on button "Запустить" at bounding box center [423, 221] width 165 height 17
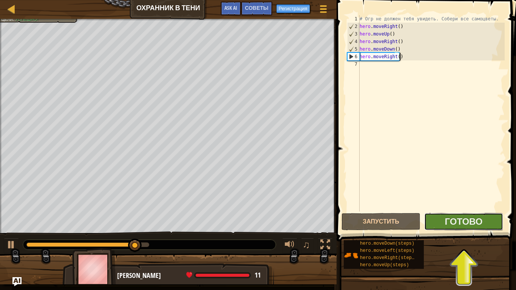
click at [472, 229] on button "Готово" at bounding box center [463, 221] width 79 height 17
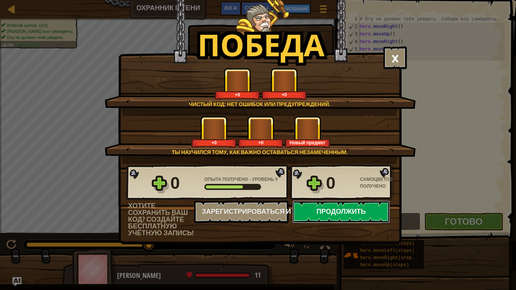
click at [374, 208] on button "Продолжить" at bounding box center [340, 212] width 97 height 23
select select "ru"
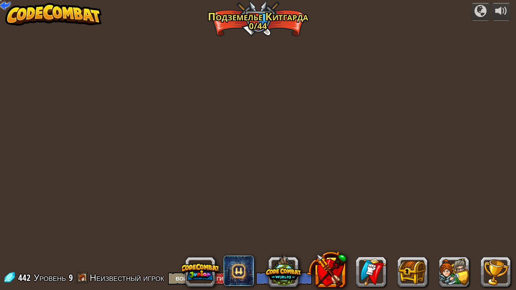
select select "ru"
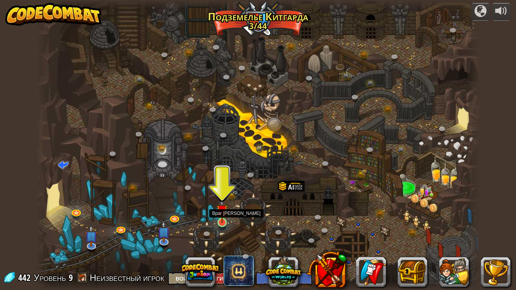
click at [222, 218] on img at bounding box center [221, 211] width 11 height 26
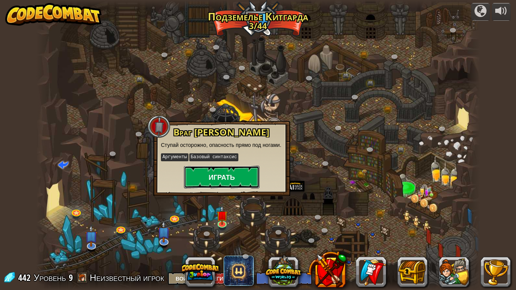
click at [229, 181] on button "Играть" at bounding box center [222, 177] width 76 height 23
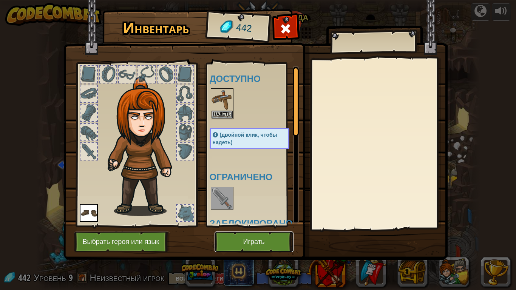
click at [245, 239] on button "Играть" at bounding box center [254, 242] width 79 height 21
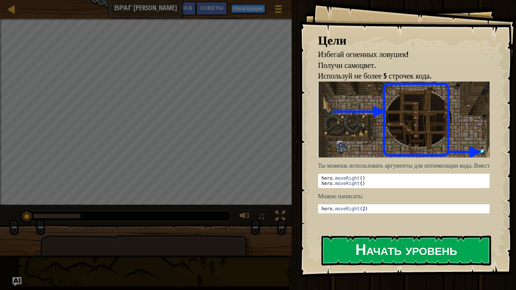
click at [414, 246] on button "Начать уровень" at bounding box center [406, 251] width 170 height 30
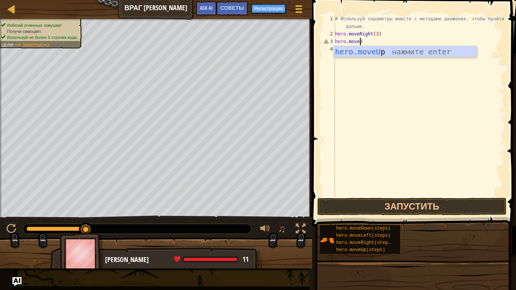
scroll to position [3, 2]
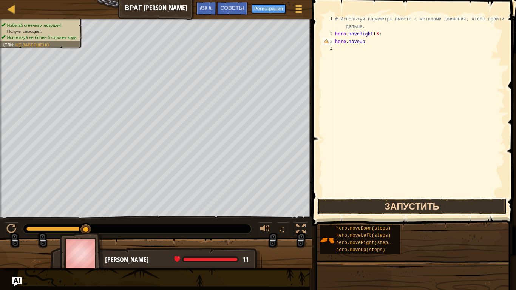
click at [404, 204] on button "Запустить" at bounding box center [411, 206] width 189 height 17
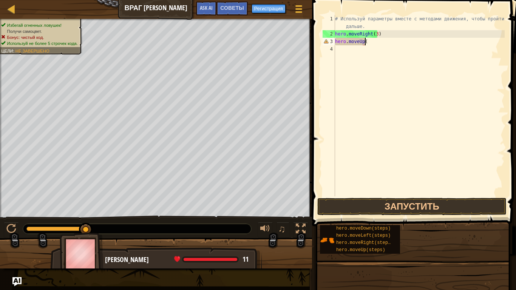
scroll to position [3, 2]
type textarea "hero.moveUp()"
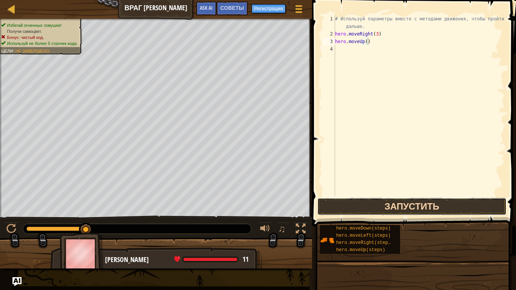
click at [395, 199] on button "Запустить" at bounding box center [411, 206] width 189 height 17
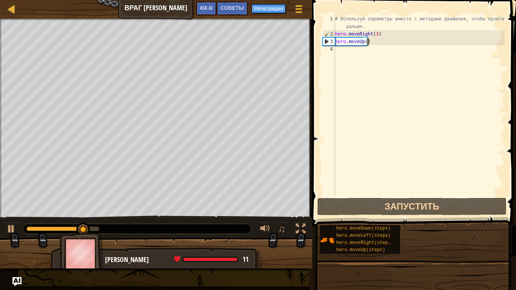
click at [337, 46] on div "# Используй параметры вместе с методами движения, чтобы пройти дальше. hero . m…" at bounding box center [418, 117] width 171 height 204
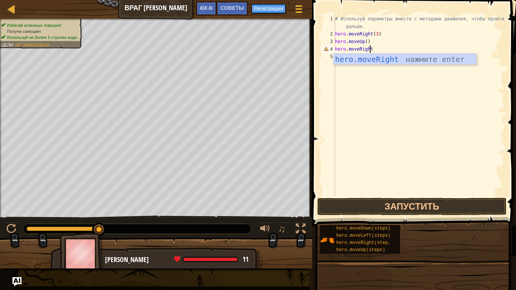
scroll to position [3, 3]
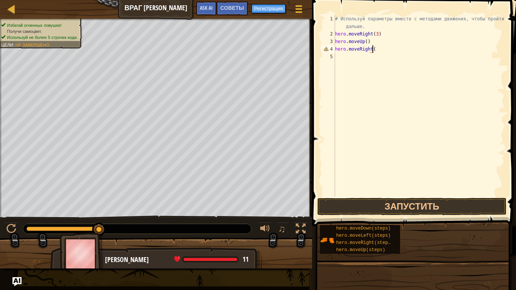
type textarea "hero.moveRight()"
click at [338, 59] on div "# Используй параметры вместе с методами движения, чтобы пройти дальше. hero . m…" at bounding box center [418, 117] width 171 height 204
type textarea "hero.moveDown()"
click at [417, 211] on button "Запустить" at bounding box center [411, 206] width 189 height 17
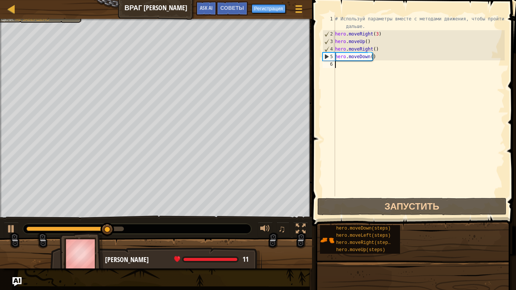
click at [339, 68] on div "# Используй параметры вместе с методами движения, чтобы пройти дальше. hero . m…" at bounding box center [418, 117] width 171 height 204
drag, startPoint x: 336, startPoint y: 59, endPoint x: 378, endPoint y: 61, distance: 42.0
click at [377, 61] on div "# Используй параметры вместе с методами движения, чтобы пройти дальше. hero . m…" at bounding box center [418, 117] width 171 height 204
type textarea "hero.moveDown()"
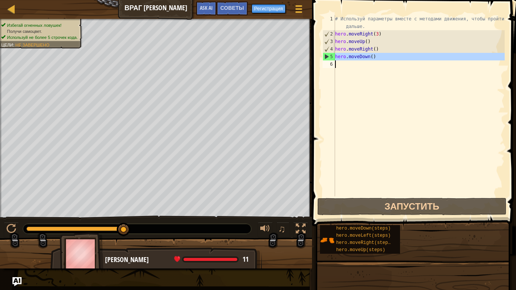
paste textarea
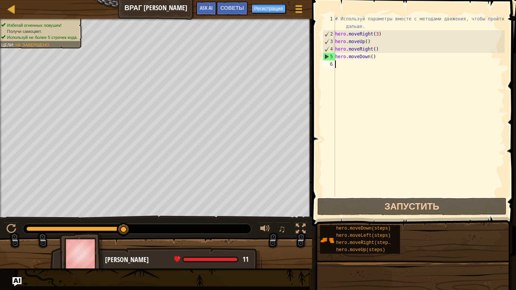
type textarea "v"
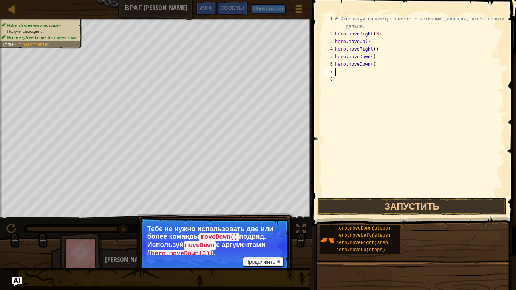
click at [372, 65] on div "# Используй параметры вместе с методами движения, чтобы пройти дальше. hero . m…" at bounding box center [418, 117] width 171 height 204
type textarea "h"
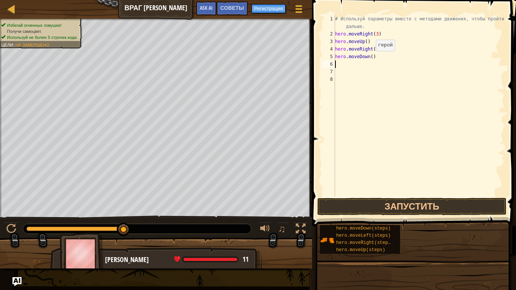
click at [369, 59] on div "# Используй параметры вместе с методами движения, чтобы пройти дальше. hero . m…" at bounding box center [418, 117] width 171 height 204
click at [431, 204] on button "Запустить" at bounding box center [411, 206] width 189 height 17
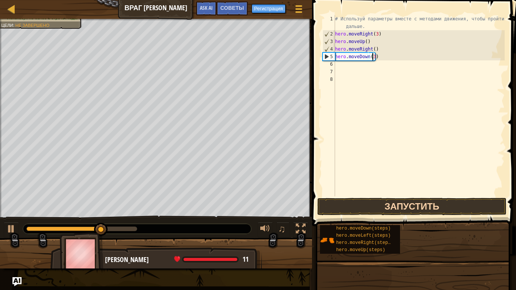
type textarea "hero.moveDown(3)"
click at [374, 208] on button "Запустить" at bounding box center [411, 206] width 189 height 17
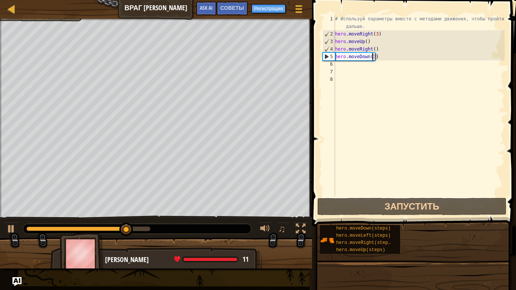
click at [336, 62] on div "# Используй параметры вместе с методами движения, чтобы пройти дальше. hero . m…" at bounding box center [418, 117] width 171 height 204
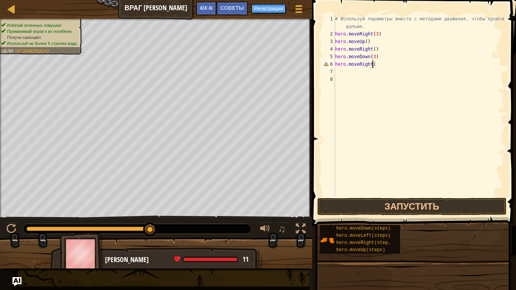
type textarea "hero.moveRight()"
click at [414, 207] on button "Запустить" at bounding box center [411, 206] width 189 height 17
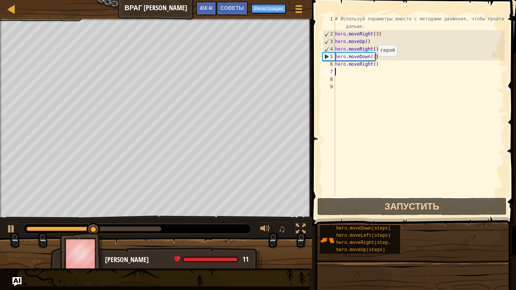
click at [373, 64] on div "# Используй параметры вместе с методами движения, чтобы пройти дальше. hero . m…" at bounding box center [418, 117] width 171 height 204
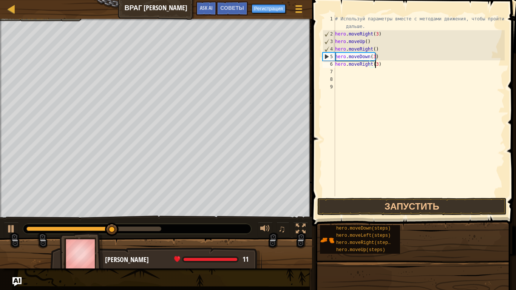
scroll to position [3, 3]
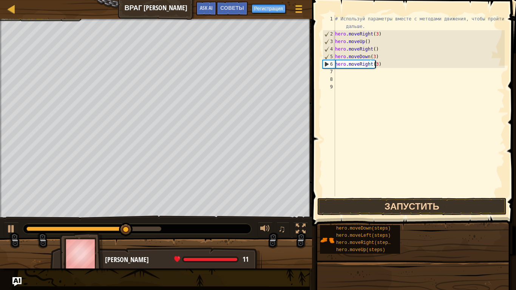
type textarea "hero.moveRight(3)"
click at [411, 204] on button "Запустить" at bounding box center [411, 206] width 189 height 17
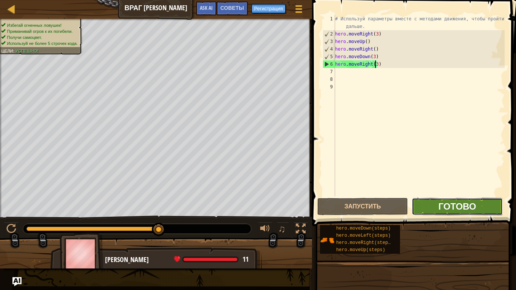
click at [447, 202] on span "Готово" at bounding box center [457, 206] width 38 height 12
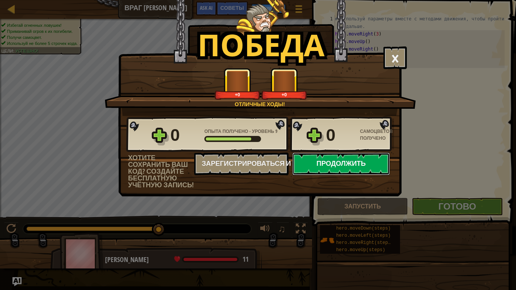
click at [355, 158] on button "Продолжить" at bounding box center [340, 164] width 97 height 23
select select "ru"
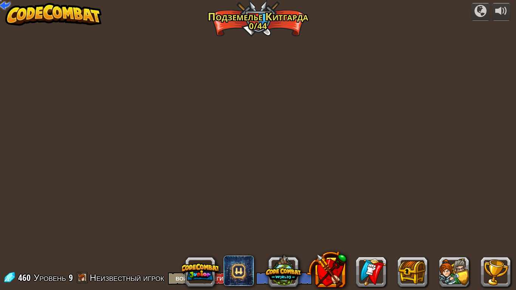
select select "ru"
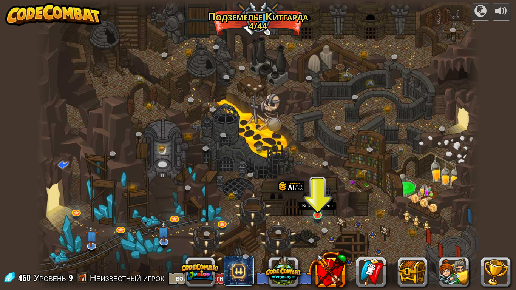
click at [315, 214] on img at bounding box center [317, 203] width 11 height 26
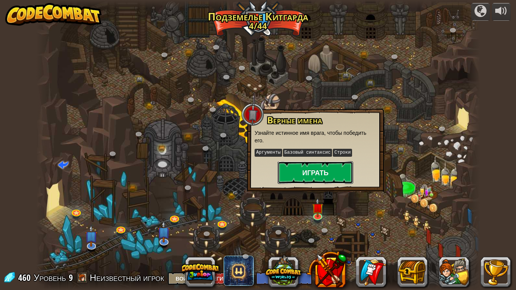
click at [317, 173] on button "Играть" at bounding box center [316, 172] width 76 height 23
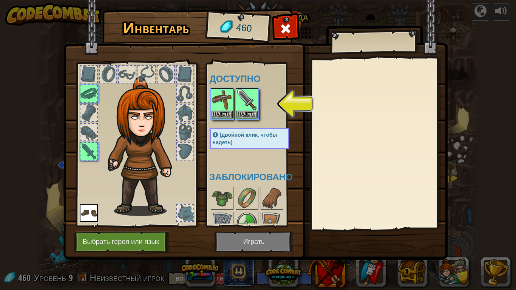
click at [283, 238] on img at bounding box center [255, 123] width 384 height 274
click at [238, 105] on img at bounding box center [246, 99] width 21 height 21
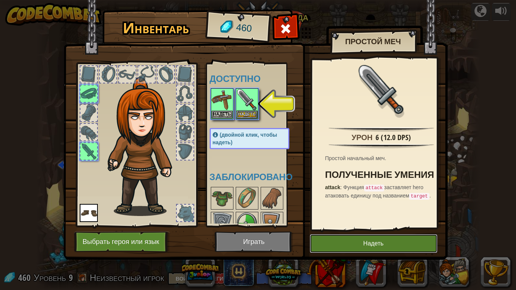
click at [380, 245] on button "Надеть" at bounding box center [374, 243] width 128 height 19
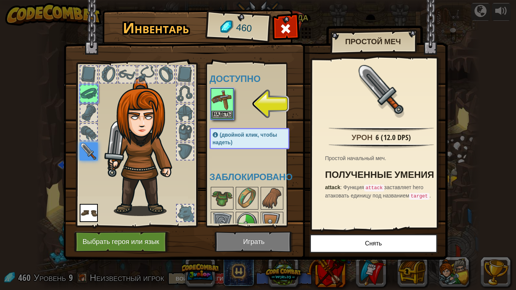
click at [282, 242] on img at bounding box center [255, 123] width 384 height 274
click at [228, 106] on img at bounding box center [221, 99] width 21 height 21
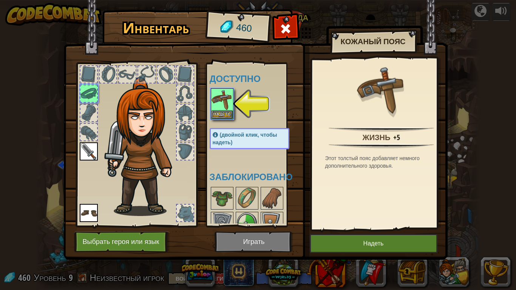
click at [334, 233] on img at bounding box center [255, 123] width 384 height 274
click at [335, 239] on button "Надеть" at bounding box center [374, 243] width 128 height 19
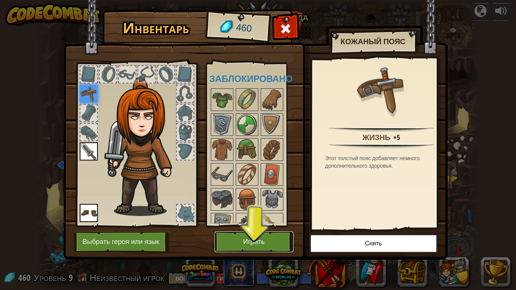
click at [243, 239] on button "Играть" at bounding box center [254, 242] width 79 height 21
click at [245, 239] on button "Играть" at bounding box center [254, 242] width 79 height 21
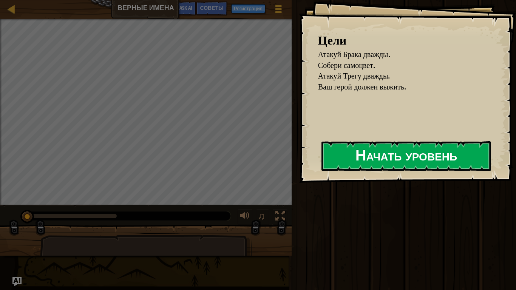
click at [362, 155] on button "Начать уровень" at bounding box center [406, 156] width 170 height 30
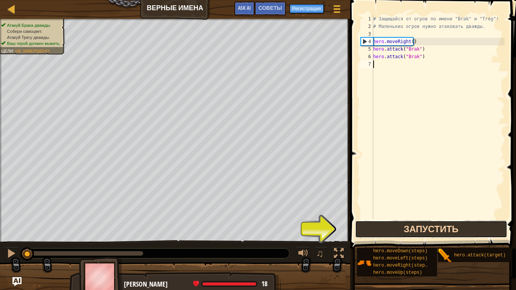
click at [439, 229] on button "Запустить" at bounding box center [431, 229] width 152 height 17
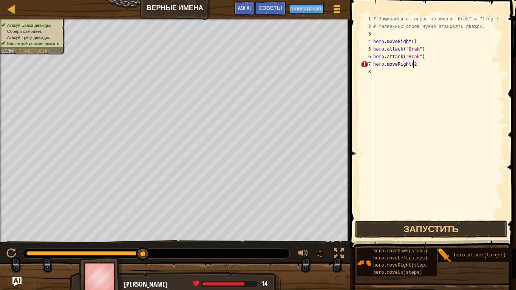
scroll to position [3, 3]
type textarea "hero.moveRight(2)"
click at [434, 230] on button "Запустить" at bounding box center [431, 229] width 152 height 17
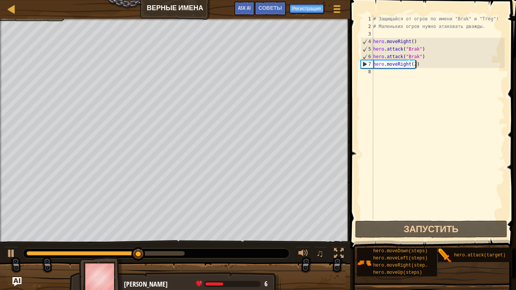
click at [380, 74] on div "# Защищайся от огров по имени "Brak" и "Treg"! # Маленьких огров нужно атаковат…" at bounding box center [438, 124] width 133 height 219
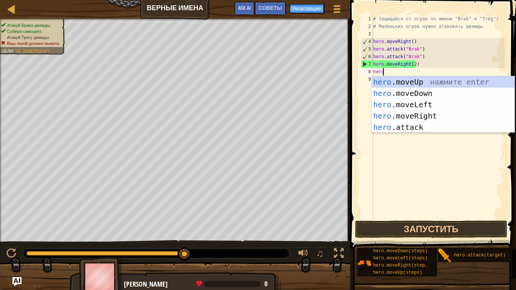
scroll to position [3, 0]
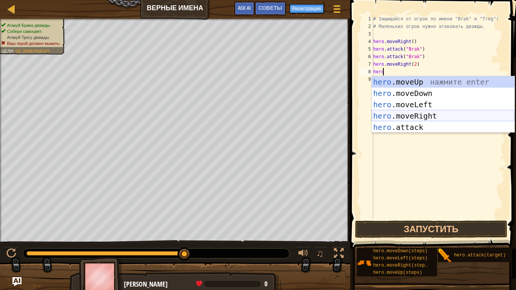
click at [408, 129] on div "hero .moveUp нажмите enter hero .moveDown нажмите enter hero .moveLeft нажмите …" at bounding box center [443, 115] width 143 height 79
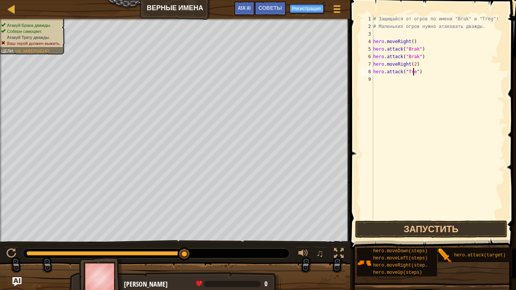
scroll to position [3, 3]
type textarea "hero.attack("Treg")"
click at [439, 232] on button "Запустить" at bounding box center [431, 229] width 152 height 17
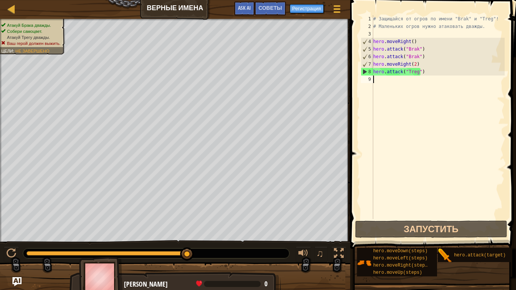
click at [378, 83] on div "# Защищайся от огров по имени "Brak" и "Treg"! # Маленьких огров нужно атаковат…" at bounding box center [438, 124] width 133 height 219
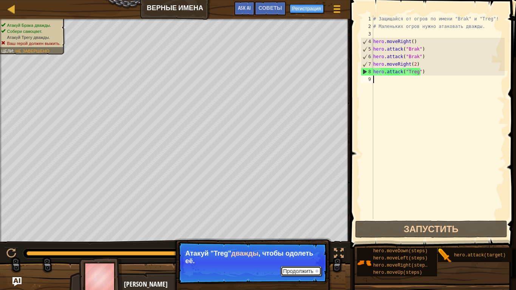
click at [304, 246] on button "Продолжить" at bounding box center [301, 271] width 40 height 10
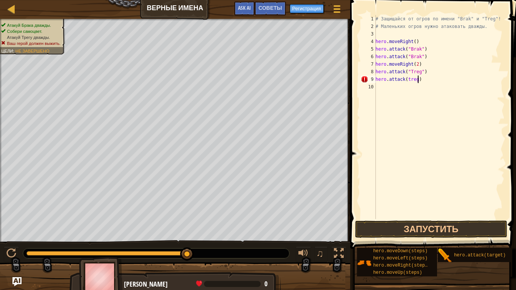
scroll to position [3, 3]
click at [407, 80] on div "# Защищайся от огров по имени "Brak" и "Treg"! # Маленьких огров нужно атаковат…" at bounding box center [439, 124] width 131 height 219
type textarea "hero.attack(Treg)"
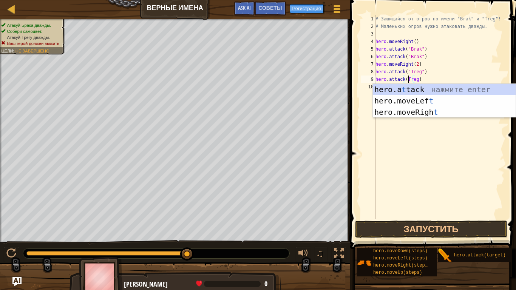
scroll to position [3, 3]
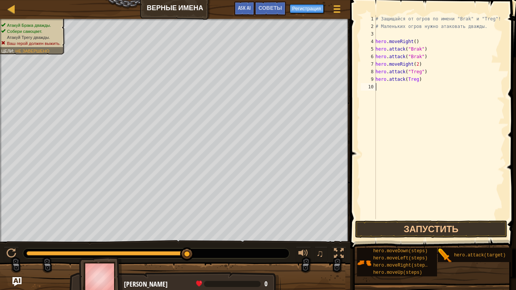
click at [425, 138] on div "# Защищайся от огров по имени "Brak" и "Treg"! # Маленьких огров нужно атаковат…" at bounding box center [439, 124] width 131 height 219
click at [445, 224] on button "Запустить" at bounding box center [431, 229] width 152 height 17
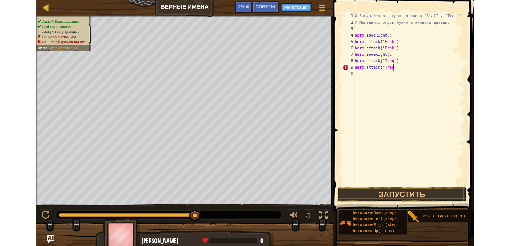
scroll to position [3, 3]
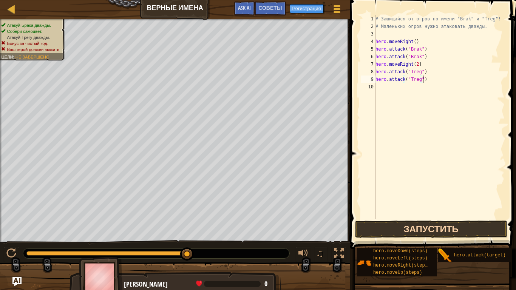
type textarea "hero.attack("Treg")"
click at [418, 230] on button "Запустить" at bounding box center [431, 229] width 152 height 17
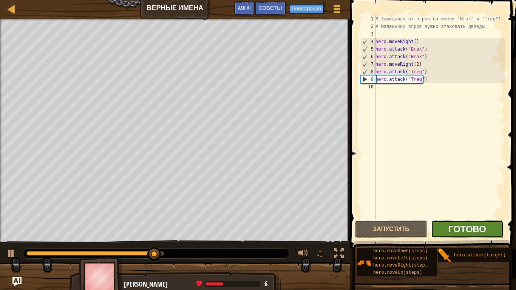
click at [453, 228] on span "Готово" at bounding box center [467, 229] width 38 height 12
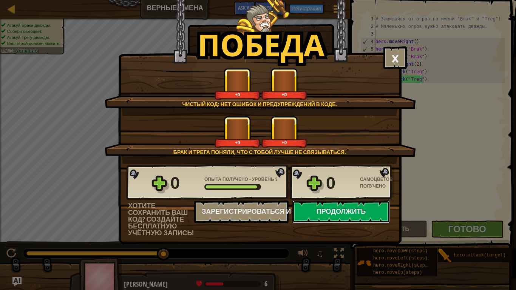
click at [366, 205] on button "Продолжить" at bounding box center [340, 212] width 97 height 23
select select "ru"
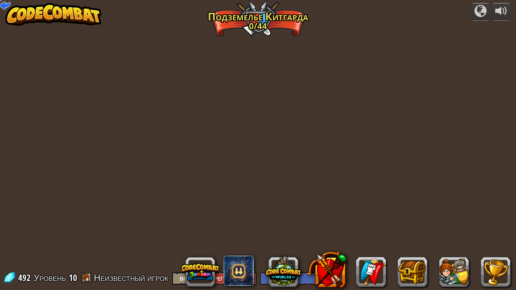
select select "ru"
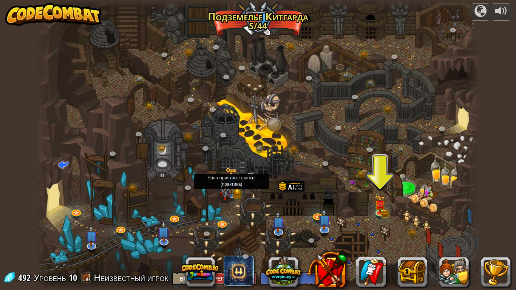
click at [226, 191] on img at bounding box center [225, 190] width 12 height 25
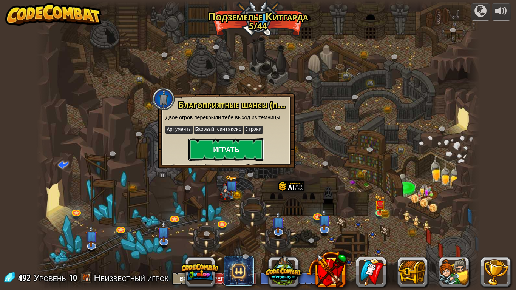
click at [233, 150] on button "Играть" at bounding box center [226, 149] width 76 height 23
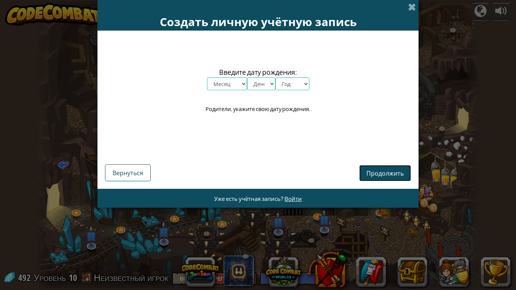
click at [386, 174] on span "Продолжить" at bounding box center [384, 173] width 37 height 8
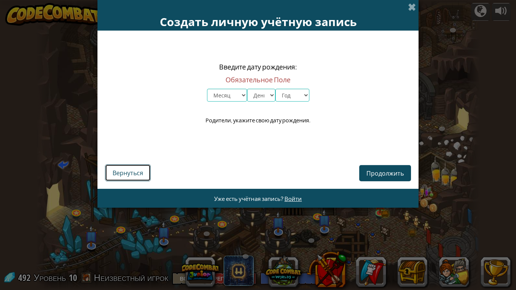
click at [132, 164] on button "Вернуться" at bounding box center [128, 172] width 46 height 17
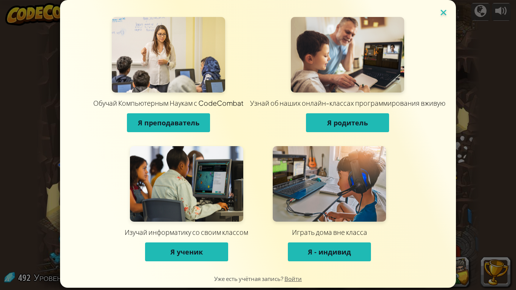
click at [439, 12] on img at bounding box center [443, 13] width 10 height 11
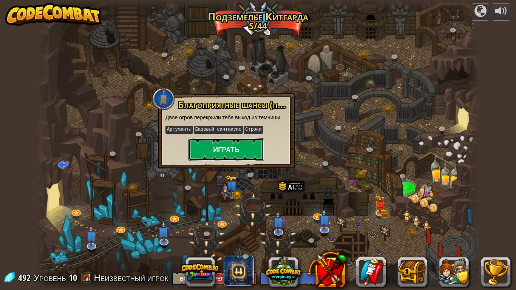
click at [213, 148] on button "Играть" at bounding box center [226, 149] width 76 height 23
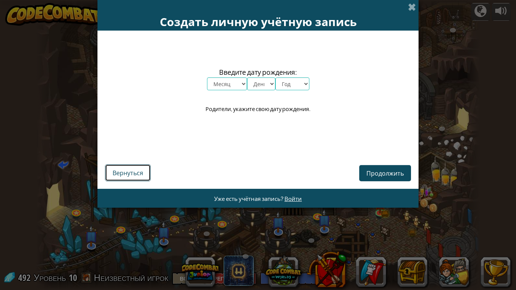
click at [134, 170] on span "Вернуться" at bounding box center [128, 173] width 31 height 8
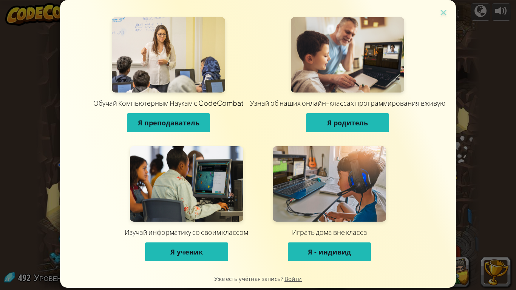
click at [335, 246] on span "Я - индивид" at bounding box center [329, 251] width 43 height 9
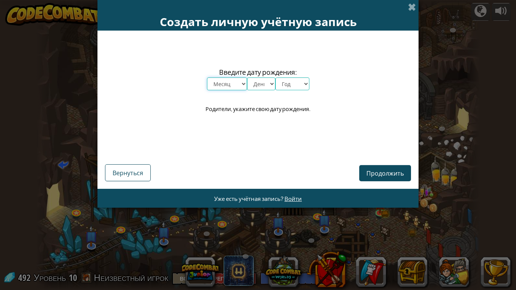
click at [222, 80] on select "Месяц январь февраль март апрель май июнь июль август сентябрь октябрь ноябрь д…" at bounding box center [227, 83] width 40 height 13
select select "9"
click at [207, 77] on select "Месяц январь февраль март апрель май июнь июль август сентябрь октябрь ноябрь д…" at bounding box center [227, 83] width 40 height 13
click at [252, 82] on select "День 1 2 3 4 5 6 7 8 9 10 11 12 13 14 15 16 17 18 19 20 21 22 23 24 25 26 27 28…" at bounding box center [261, 83] width 28 height 13
select select "2"
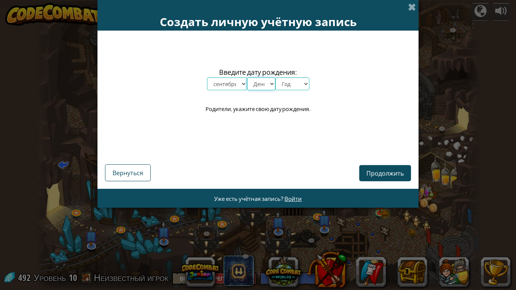
click at [247, 77] on select "День 1 2 3 4 5 6 7 8 9 10 11 12 13 14 15 16 17 18 19 20 21 22 23 24 25 26 27 28…" at bounding box center [261, 83] width 28 height 13
click at [293, 77] on select "Год 2025 2024 2023 2022 2021 2020 2019 2018 2017 2016 2015 2014 2013 2012 2011 …" at bounding box center [292, 83] width 34 height 13
select select "2011"
click at [275, 77] on select "Год 2025 2024 2023 2022 2021 2020 2019 2018 2017 2016 2015 2014 2013 2012 2011 …" at bounding box center [292, 83] width 34 height 13
click at [393, 174] on span "Продолжить" at bounding box center [384, 173] width 37 height 8
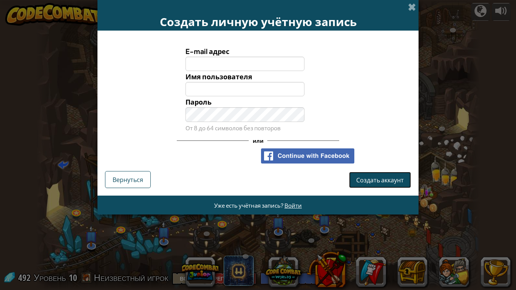
click at [351, 182] on button "Создать аккаунт" at bounding box center [380, 180] width 62 height 16
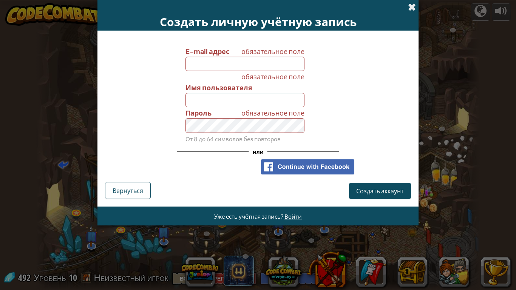
click at [408, 6] on span at bounding box center [412, 7] width 8 height 8
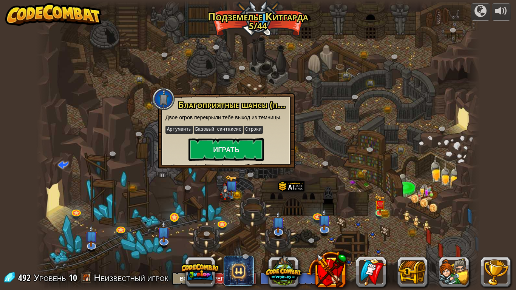
drag, startPoint x: 167, startPoint y: 217, endPoint x: 171, endPoint y: 217, distance: 4.9
click at [168, 217] on div "Крутой каньон (Заблокировано) Задание: собрать больше золота, используя все нав…" at bounding box center [258, 145] width 444 height 290
click at [173, 217] on link at bounding box center [174, 217] width 15 height 15
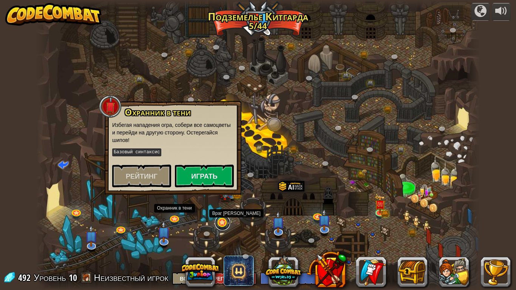
click at [222, 224] on link at bounding box center [222, 222] width 15 height 15
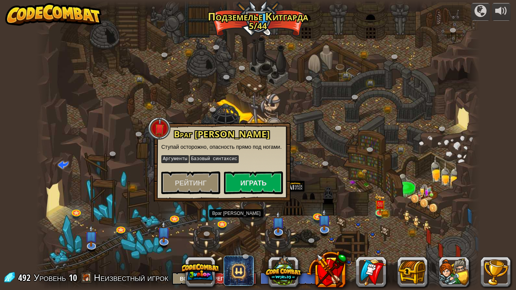
click at [347, 211] on div at bounding box center [258, 145] width 444 height 290
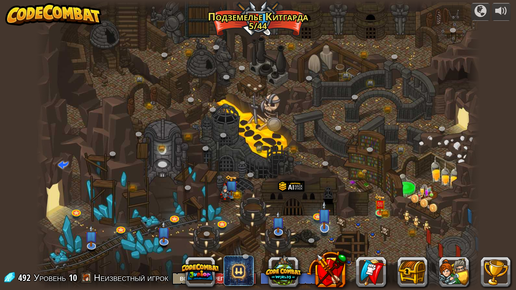
click at [330, 224] on div "Крутой каньон (Заблокировано) Задание: собрать больше золота, используя все нав…" at bounding box center [258, 145] width 444 height 290
click at [326, 225] on img at bounding box center [324, 215] width 12 height 29
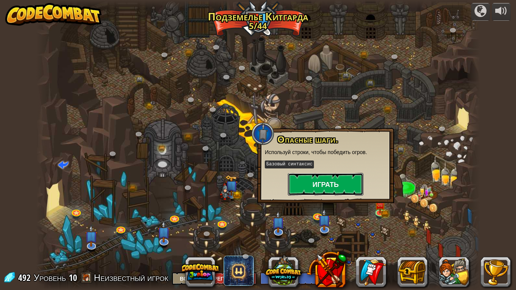
click at [324, 187] on button "Играть" at bounding box center [326, 184] width 76 height 23
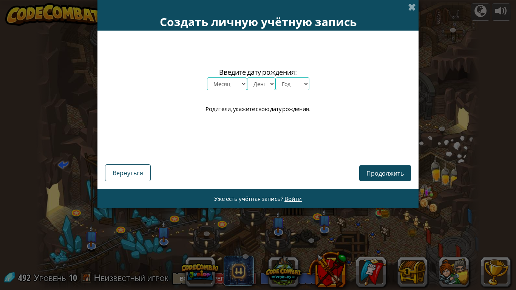
click at [404, 6] on div "Создать личную учётную запись" at bounding box center [257, 15] width 321 height 31
click at [416, 9] on div "Создать личную учётную запись" at bounding box center [257, 15] width 321 height 31
click at [415, 9] on span at bounding box center [412, 7] width 8 height 8
